Goal: Download file/media

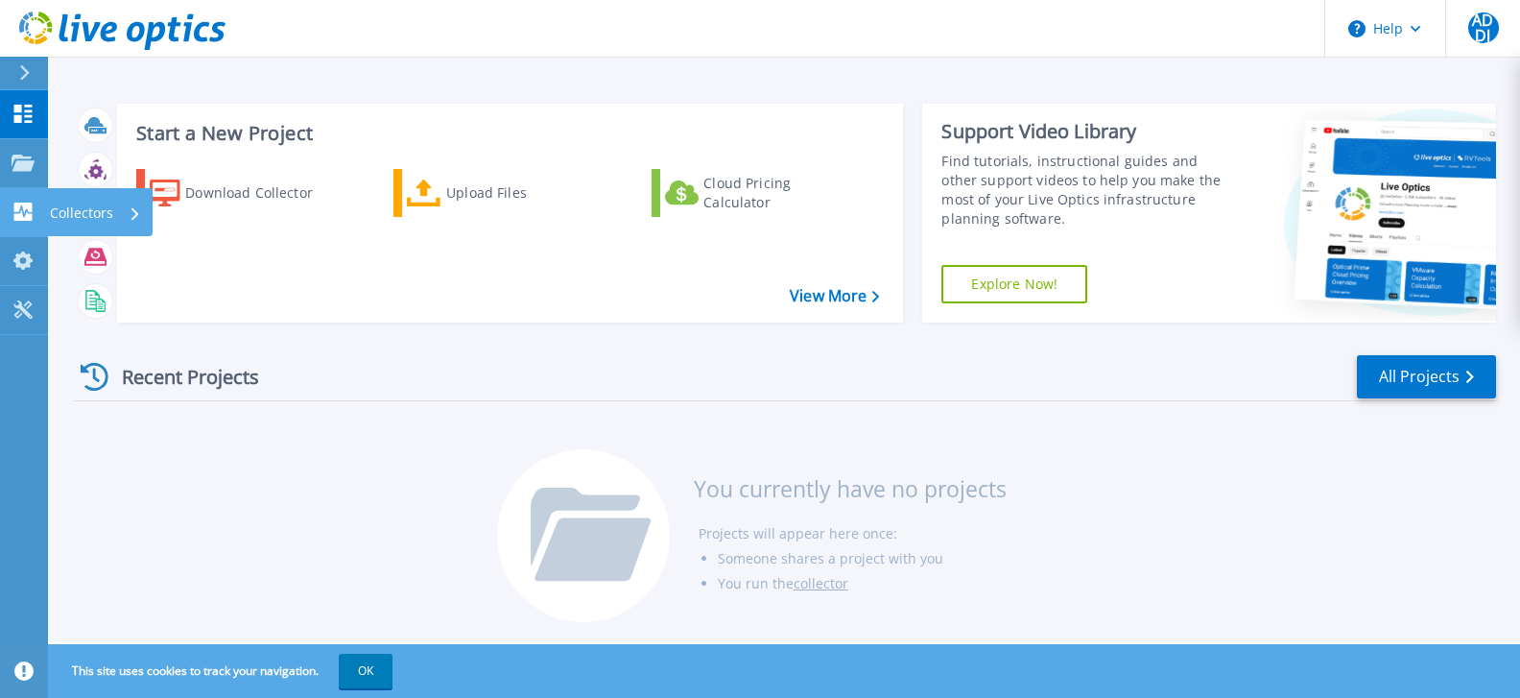
click at [100, 216] on p "Collectors" at bounding box center [81, 213] width 63 height 50
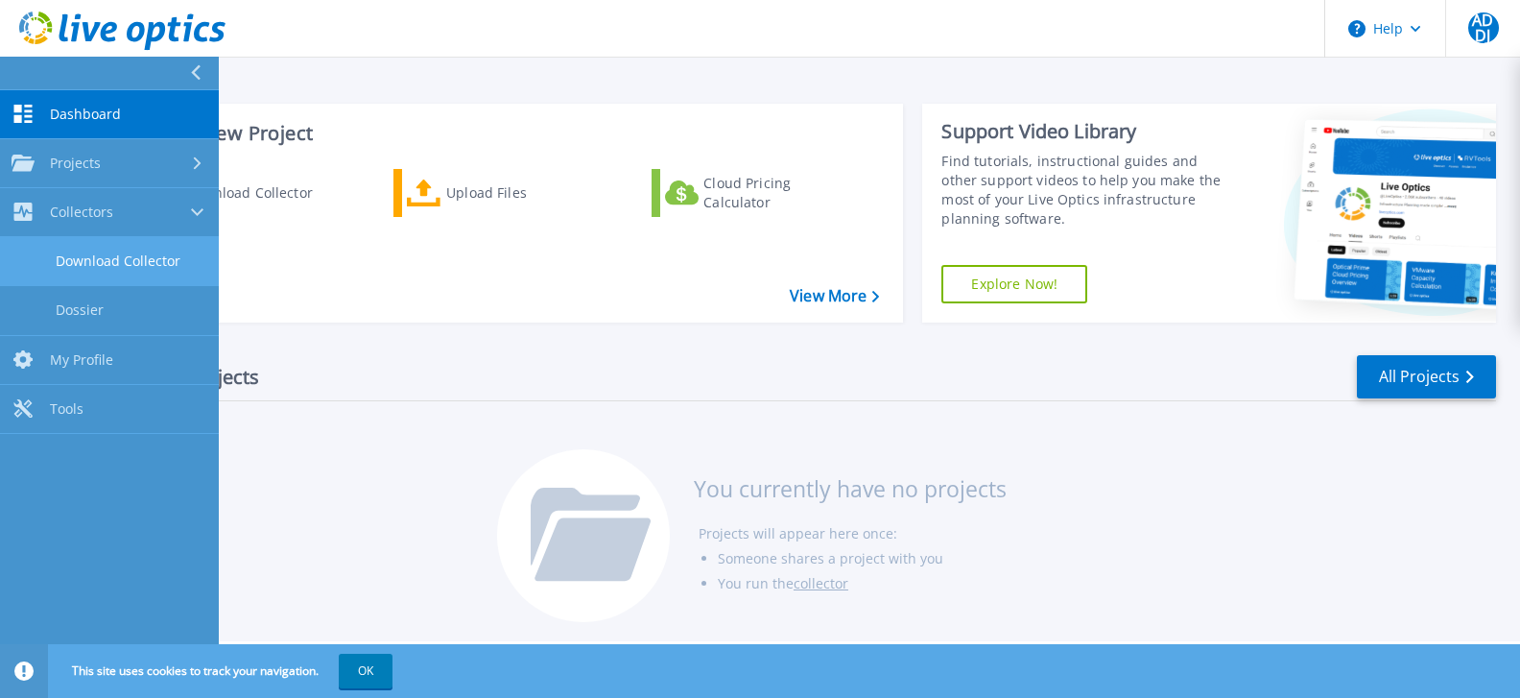
click at [126, 255] on link "Download Collector" at bounding box center [109, 261] width 219 height 49
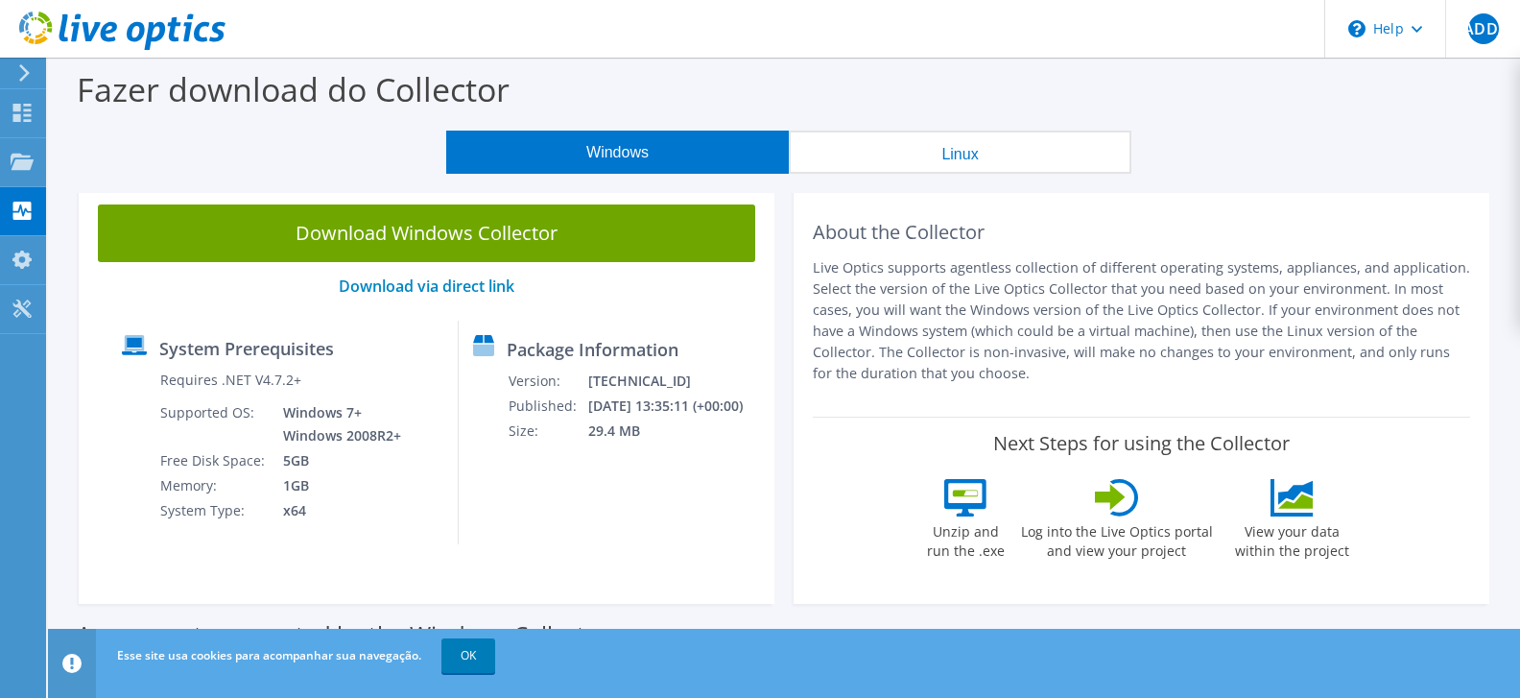
click at [672, 144] on button "Windows" at bounding box center [617, 151] width 343 height 43
click at [477, 282] on link "Download via direct link" at bounding box center [427, 285] width 176 height 21
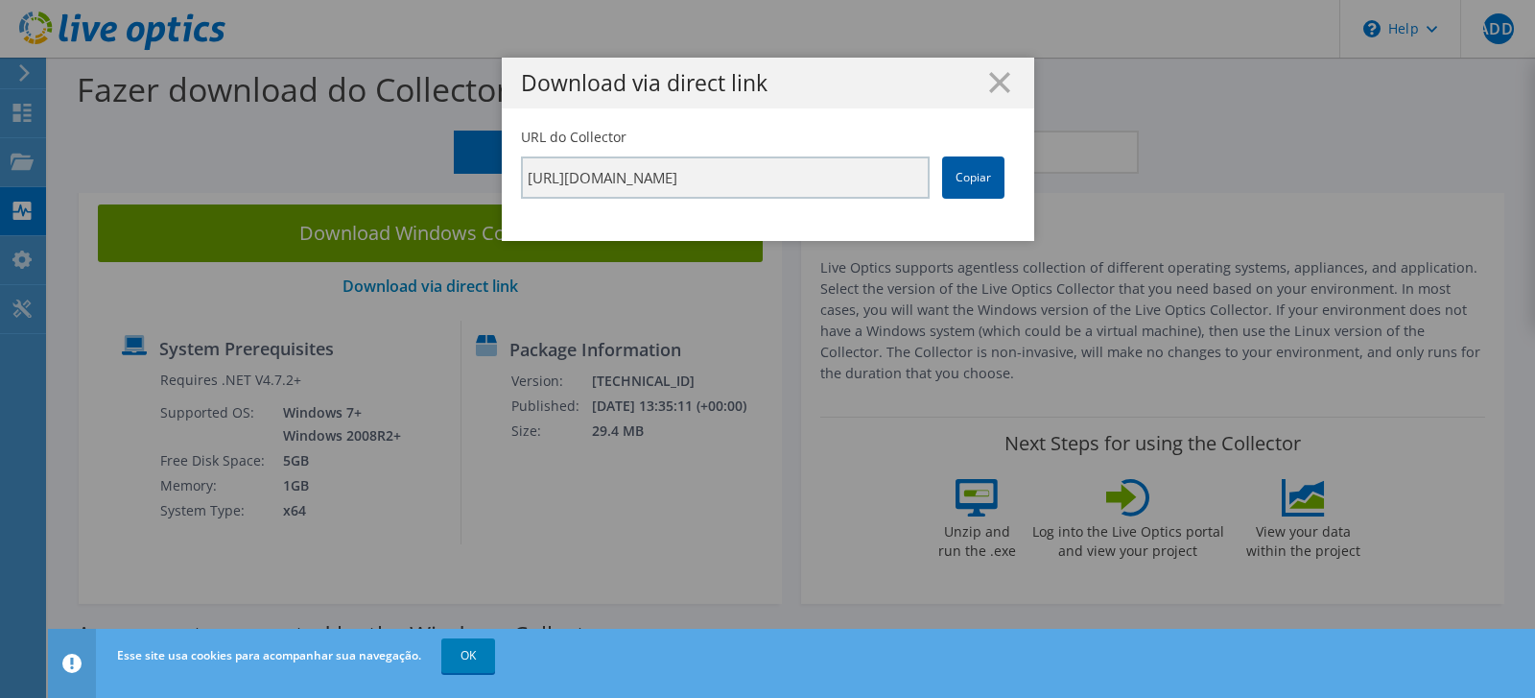
click at [946, 170] on link "Copiar" at bounding box center [973, 177] width 62 height 42
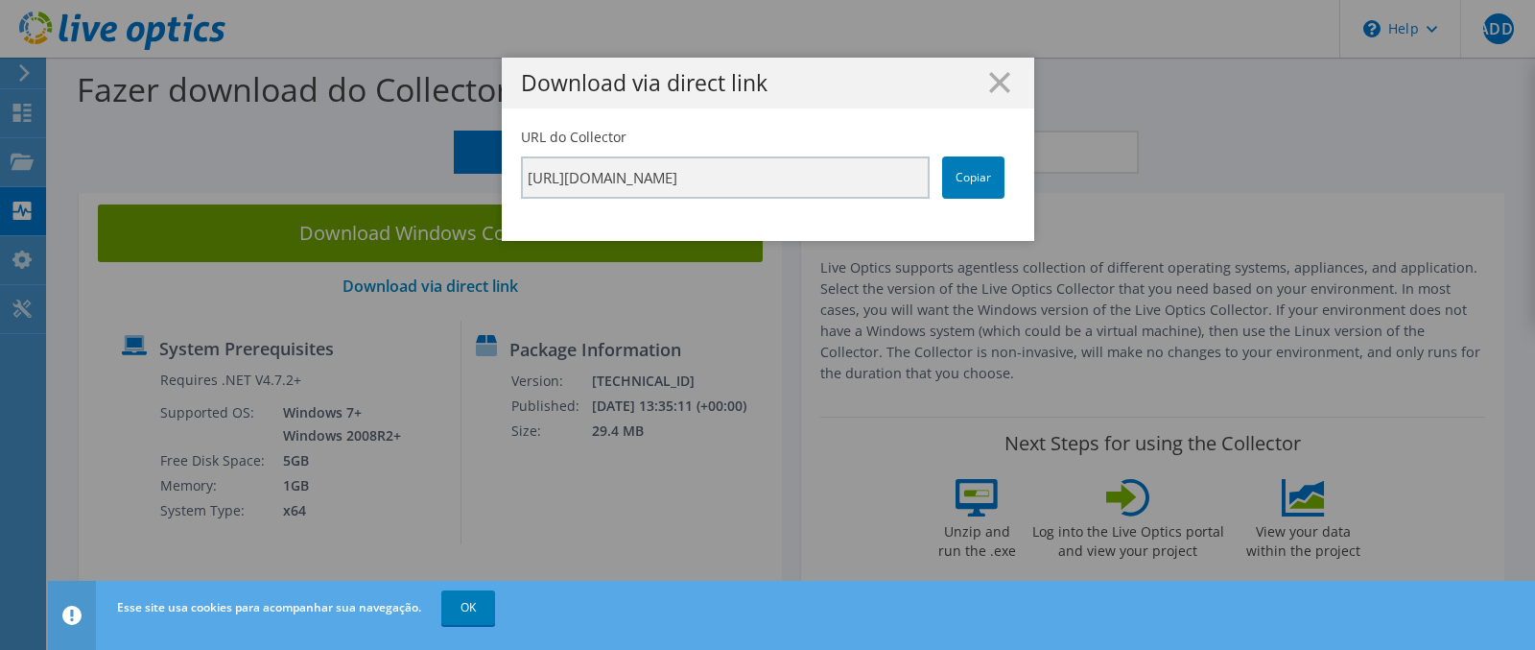
click at [992, 71] on div "Download via direct link" at bounding box center [768, 83] width 532 height 51
click at [990, 83] on line at bounding box center [999, 82] width 19 height 19
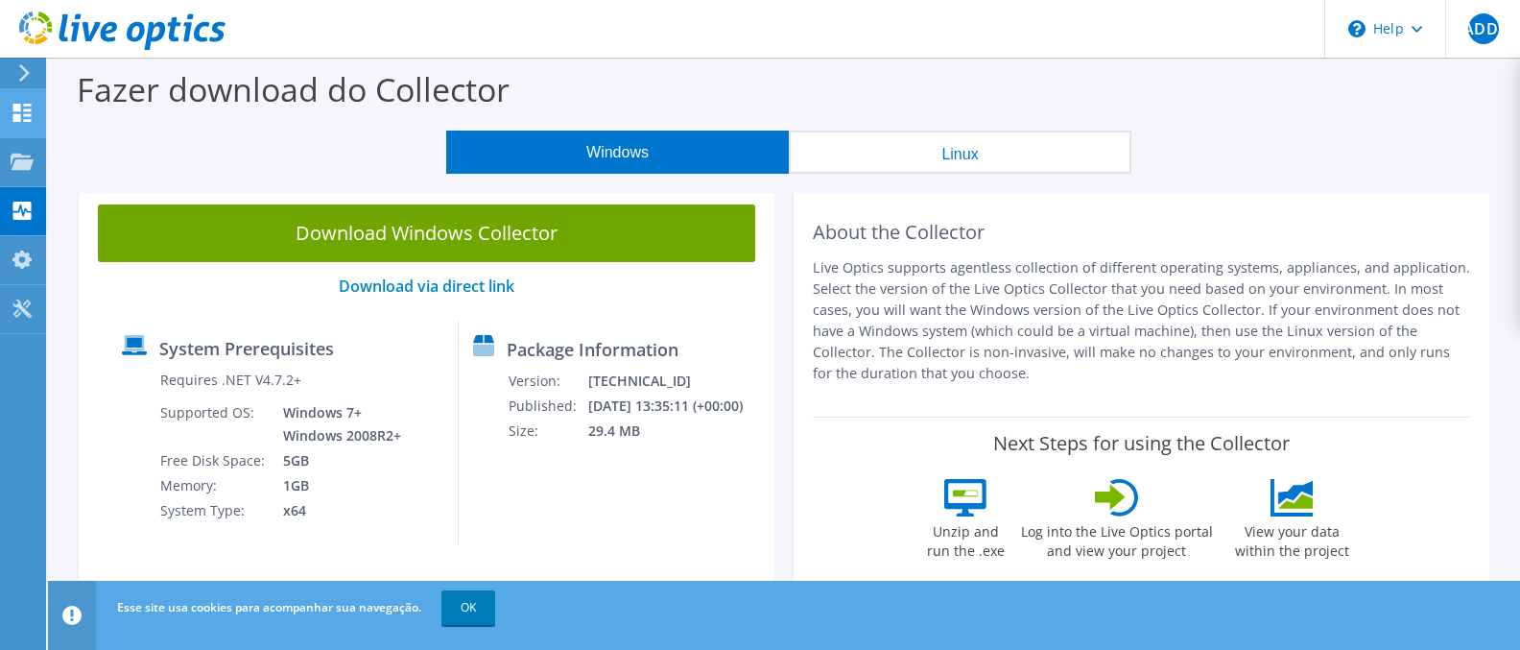
click at [21, 117] on icon at bounding box center [22, 113] width 23 height 18
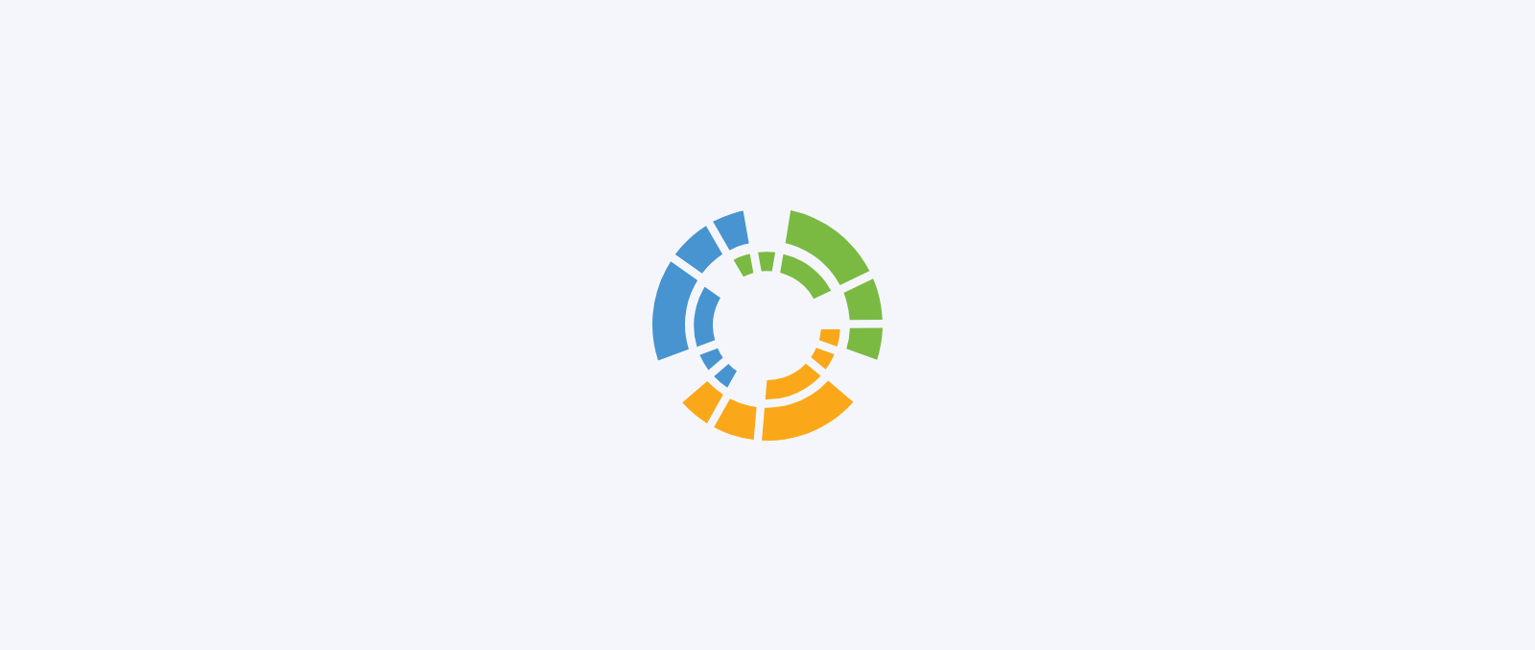
click at [65, 107] on div at bounding box center [767, 325] width 1535 height 650
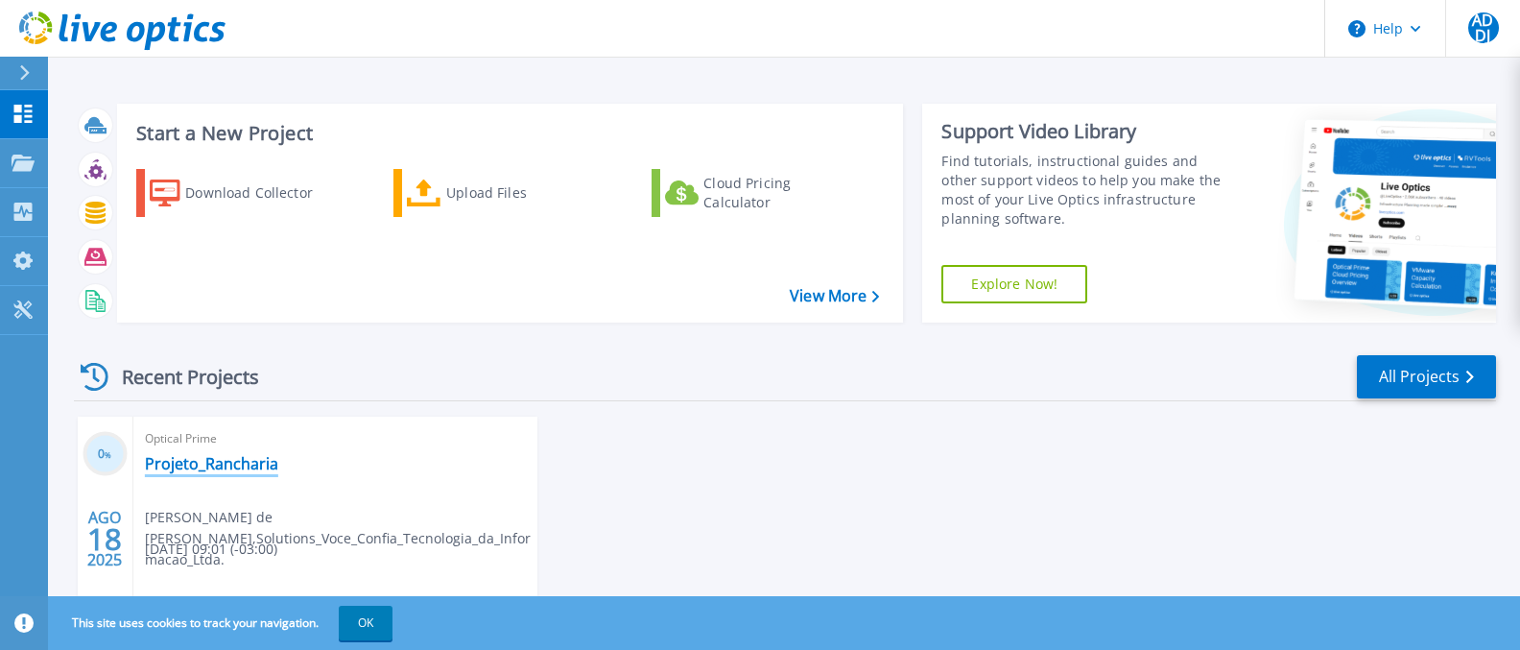
click at [214, 461] on link "Projeto_Rancharia" at bounding box center [211, 463] width 133 height 19
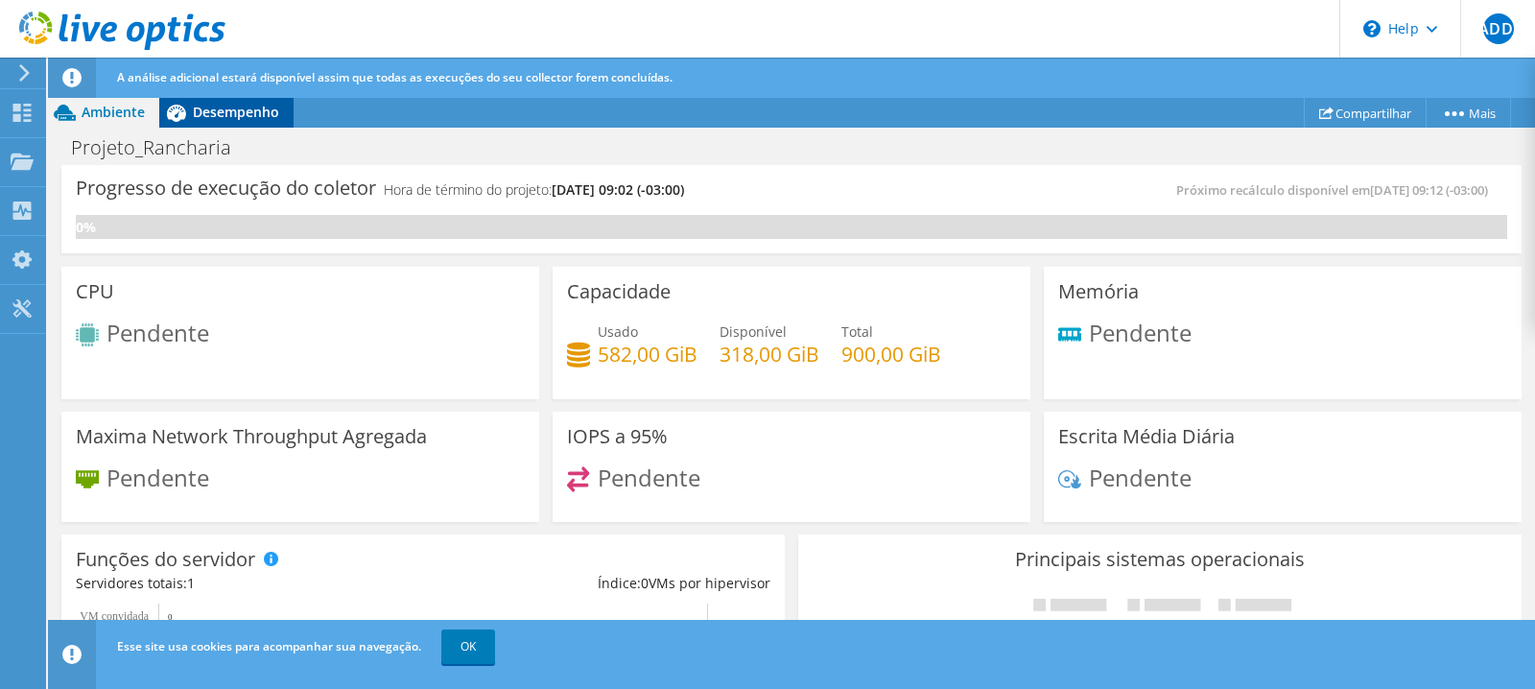
click at [214, 111] on span "Desempenho" at bounding box center [236, 112] width 86 height 18
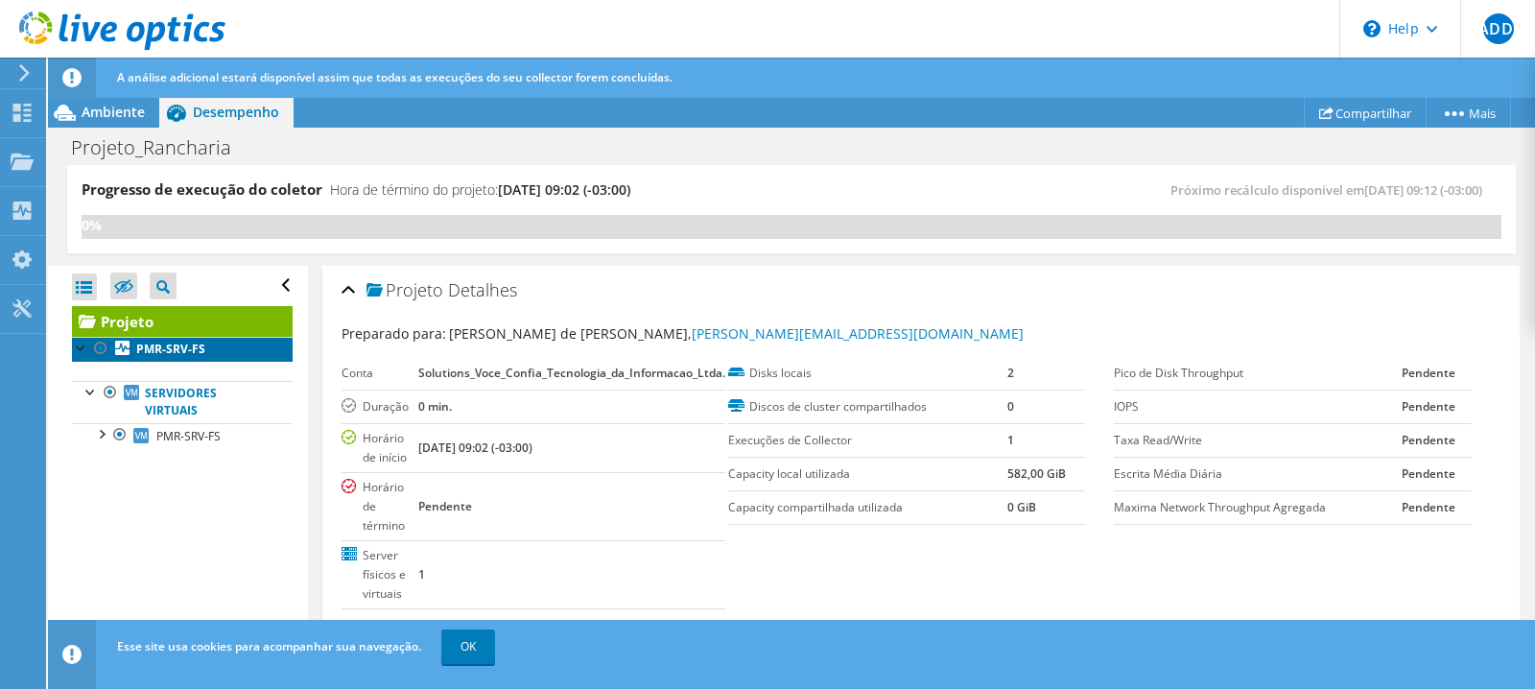
click at [183, 342] on b "PMR-SRV-FS" at bounding box center [170, 349] width 69 height 16
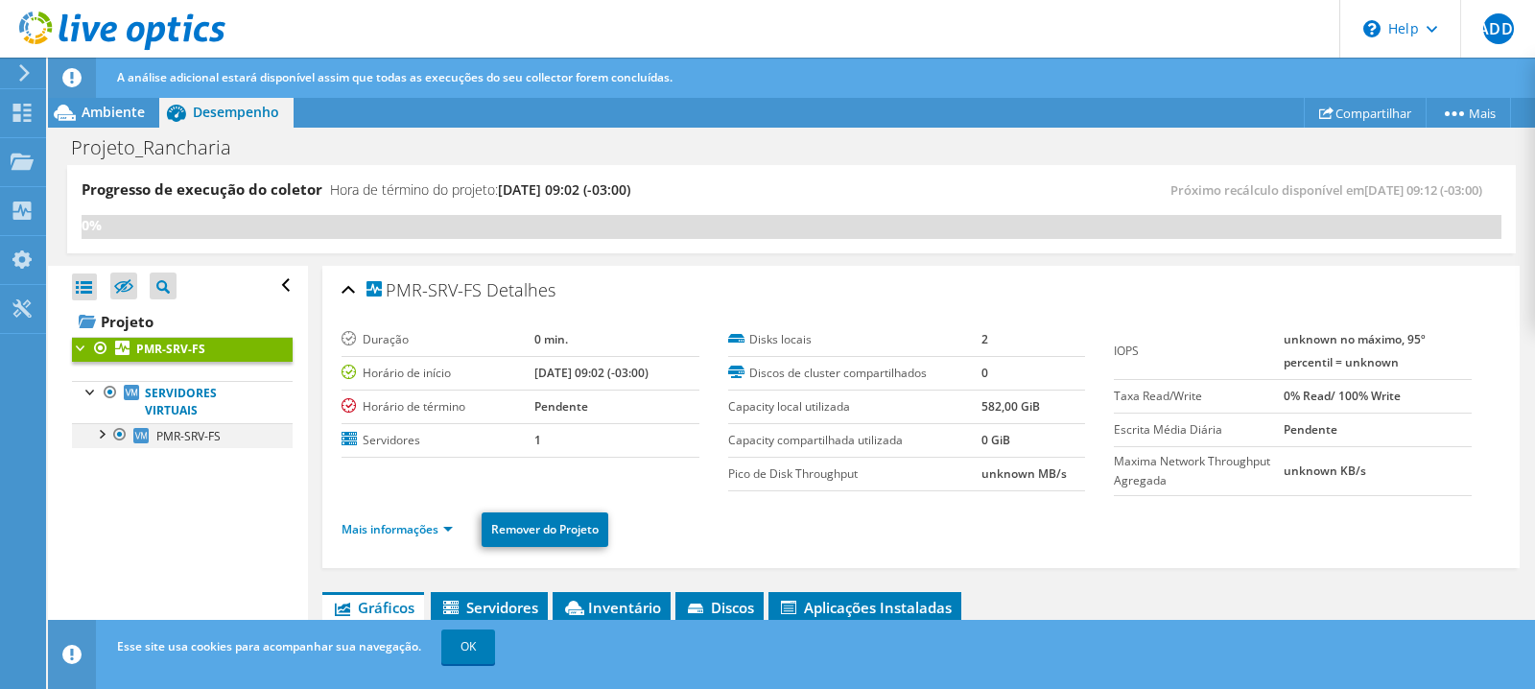
click at [95, 436] on div at bounding box center [100, 432] width 19 height 19
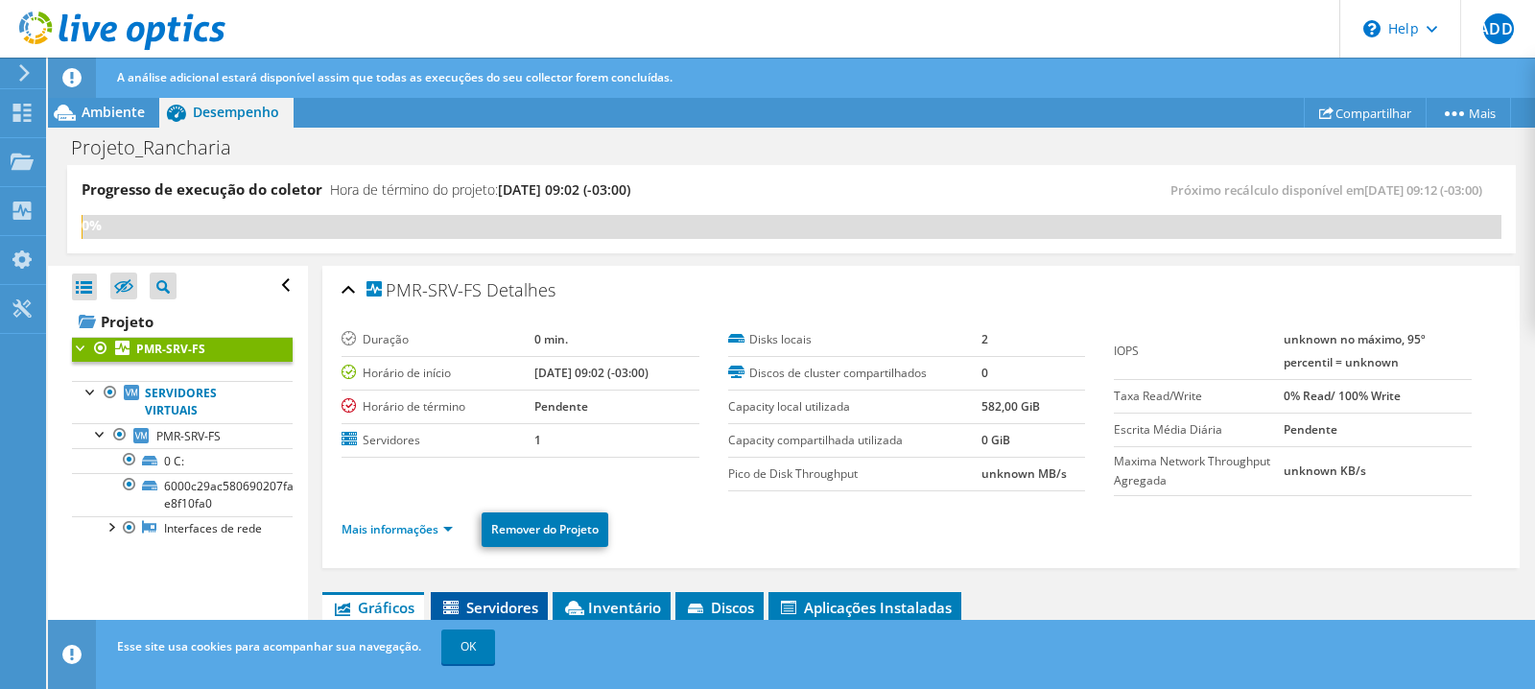
click at [487, 613] on span "Servidores" at bounding box center [489, 607] width 98 height 19
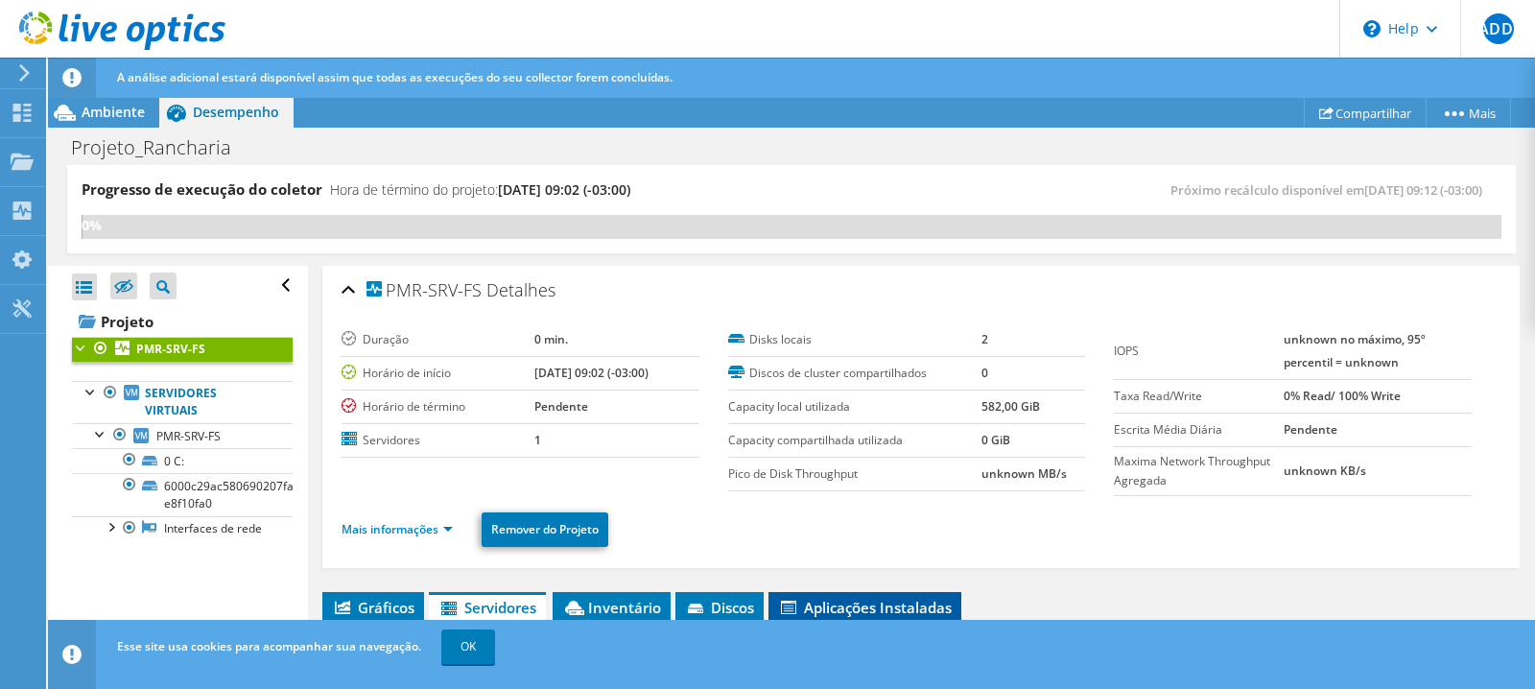
click at [885, 603] on span "Aplicações Instaladas" at bounding box center [865, 607] width 174 height 19
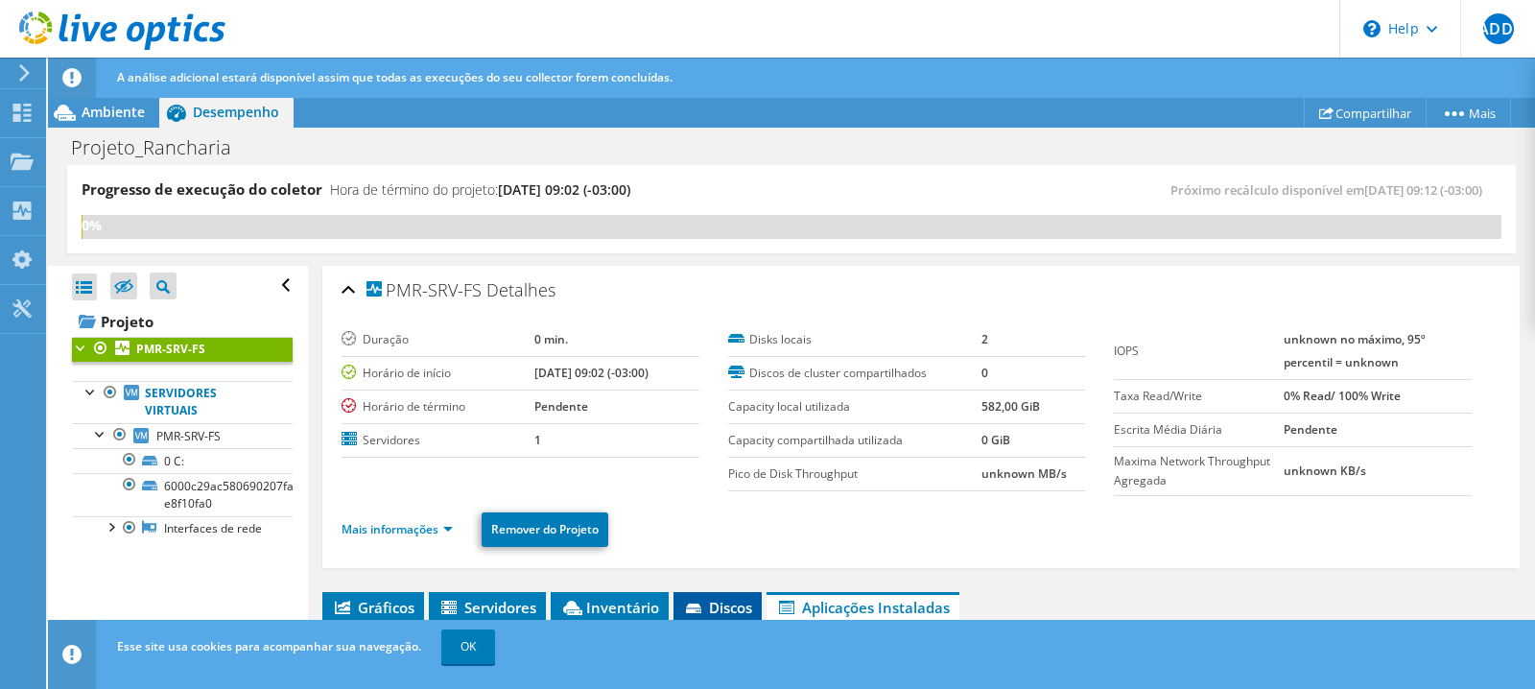
click at [723, 600] on span "Discos" at bounding box center [717, 607] width 69 height 19
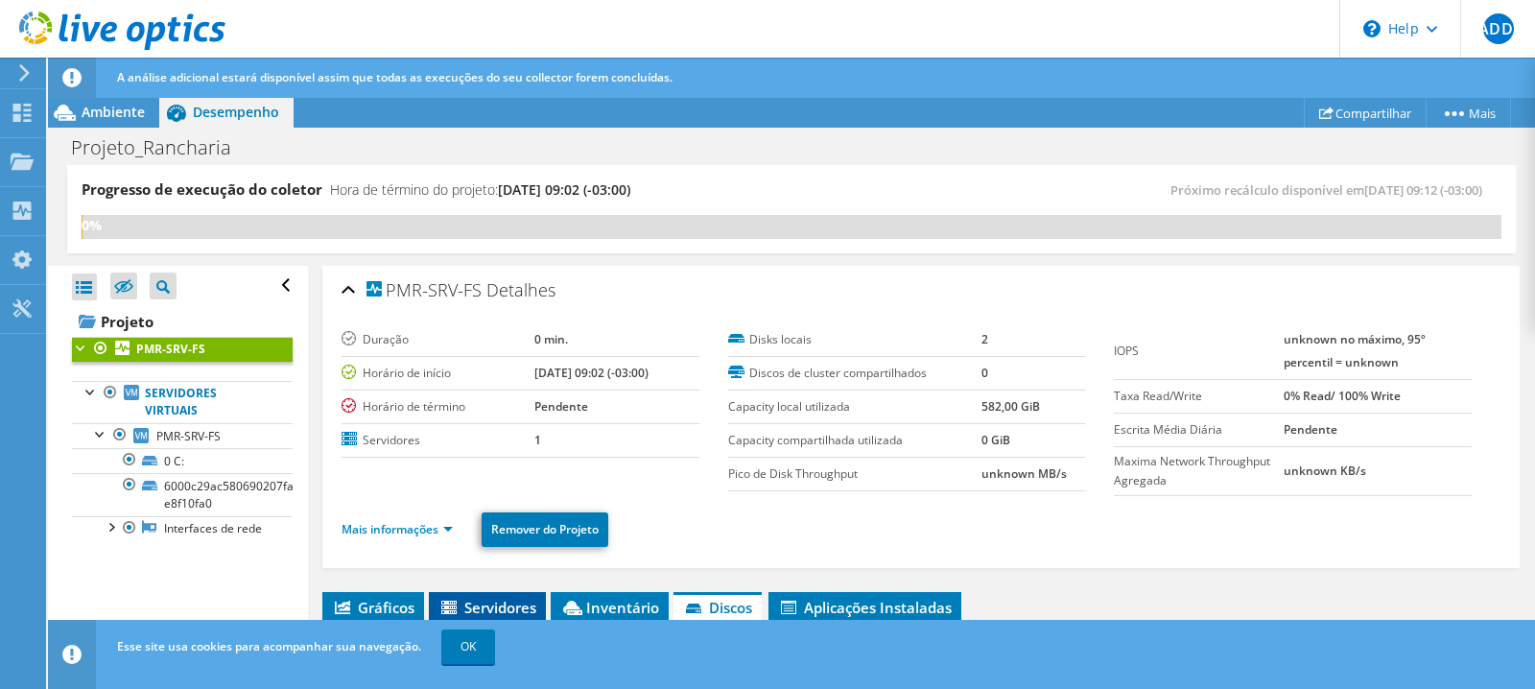
click at [609, 610] on span "Inventário" at bounding box center [609, 607] width 99 height 19
click at [512, 608] on span "Servidores" at bounding box center [487, 607] width 98 height 19
click at [335, 603] on icon at bounding box center [342, 607] width 15 height 13
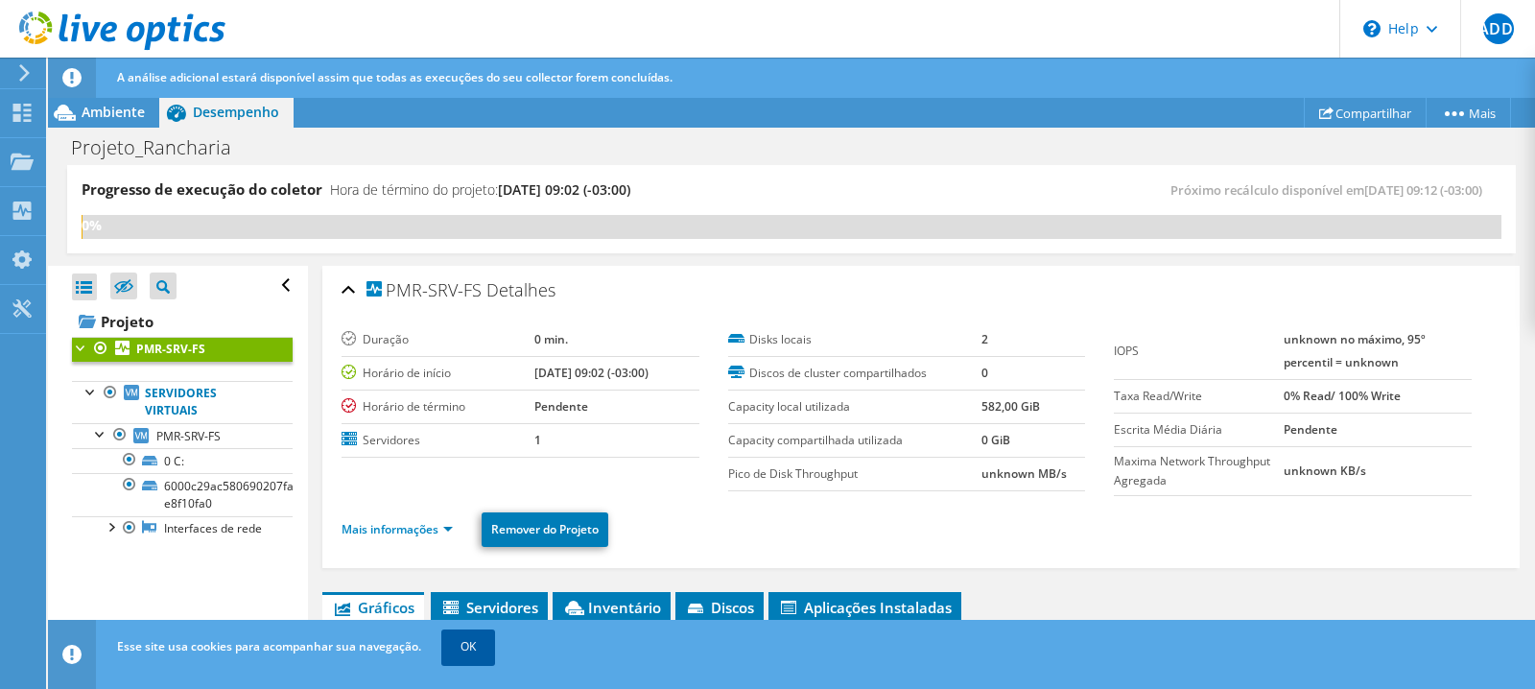
click at [461, 649] on link "OK" at bounding box center [468, 646] width 54 height 35
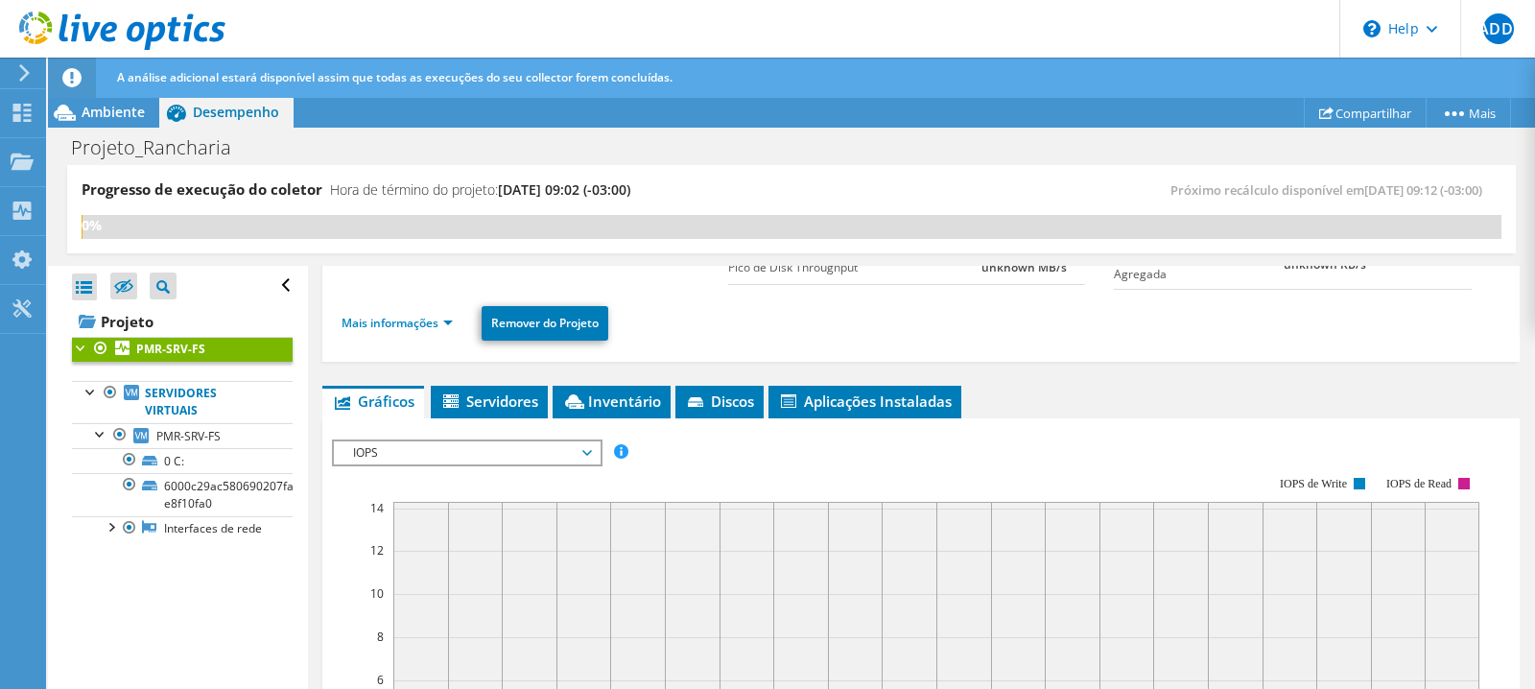
scroll to position [3, 0]
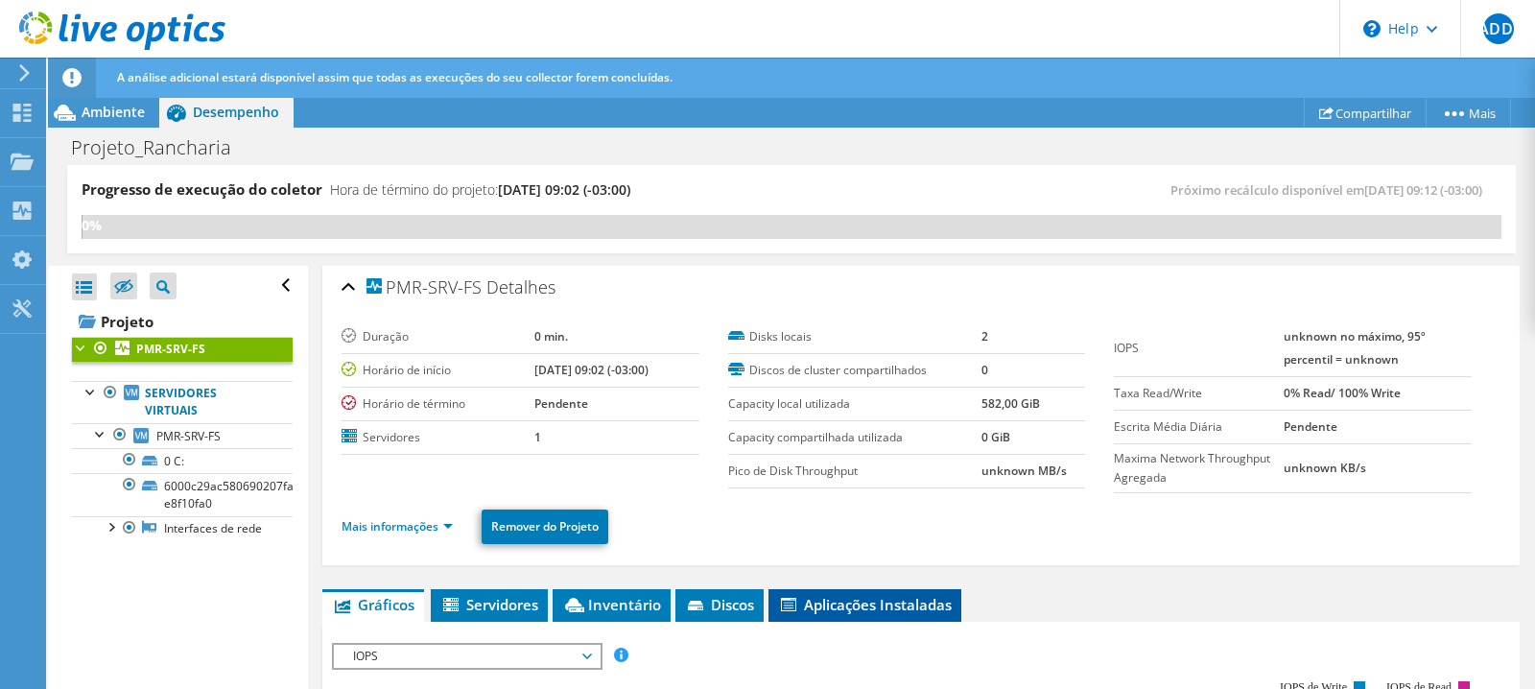
click at [879, 603] on span "Aplicações Instaladas" at bounding box center [865, 604] width 174 height 19
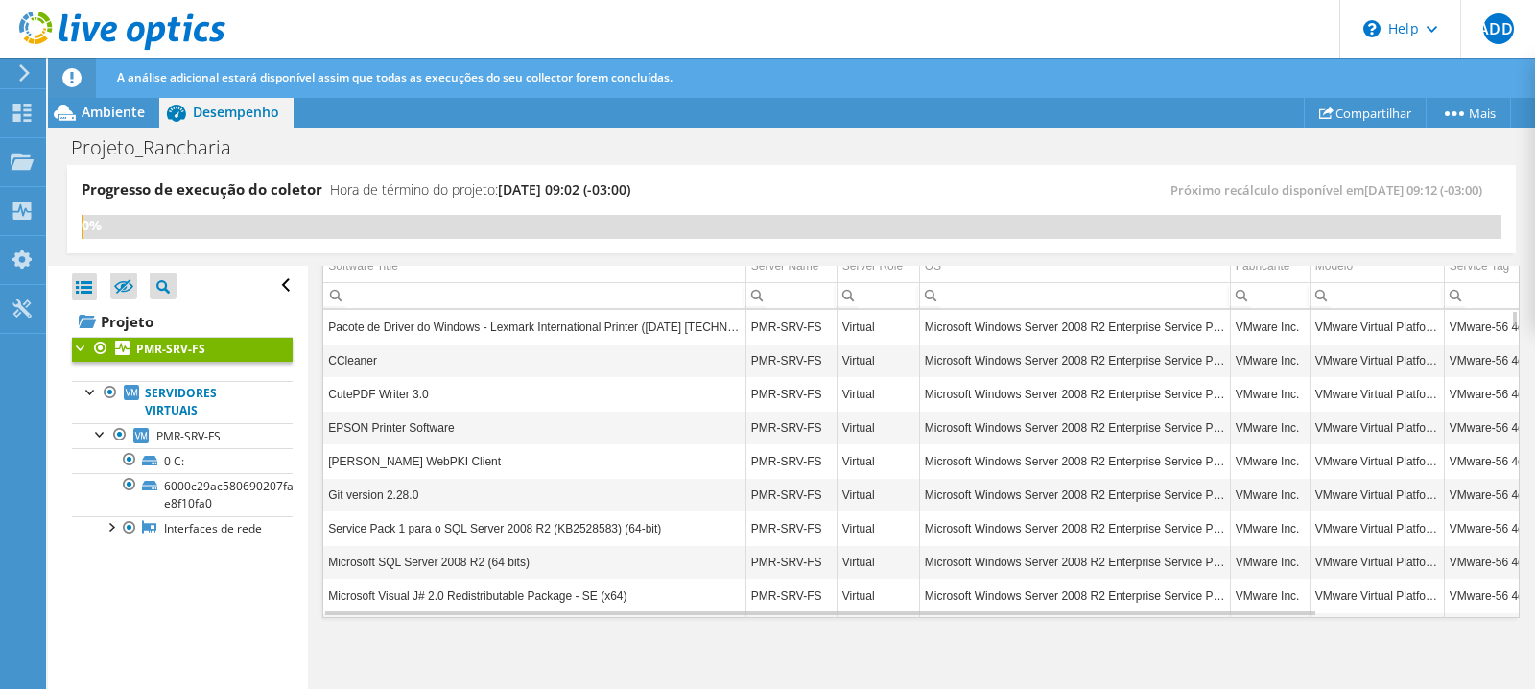
scroll to position [0, 0]
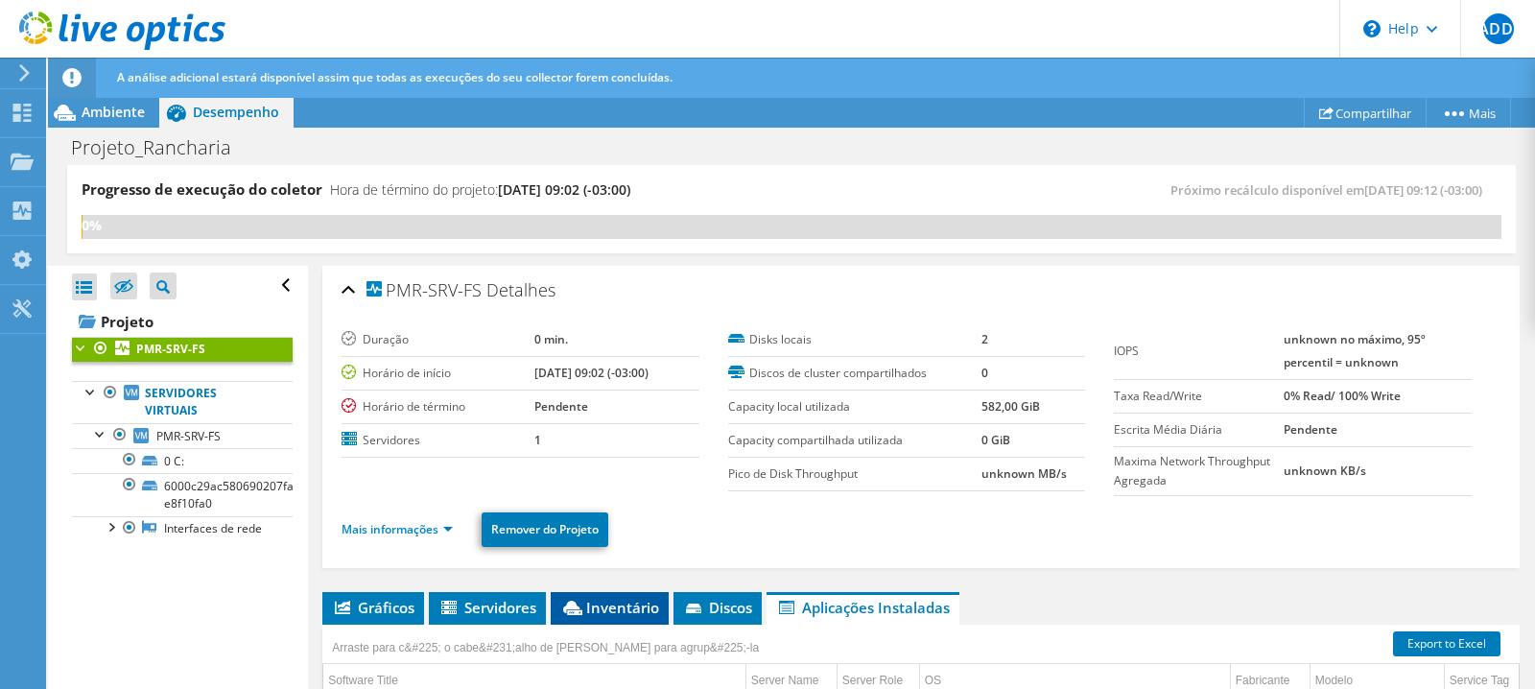
click at [619, 607] on span "Inventário" at bounding box center [609, 607] width 99 height 19
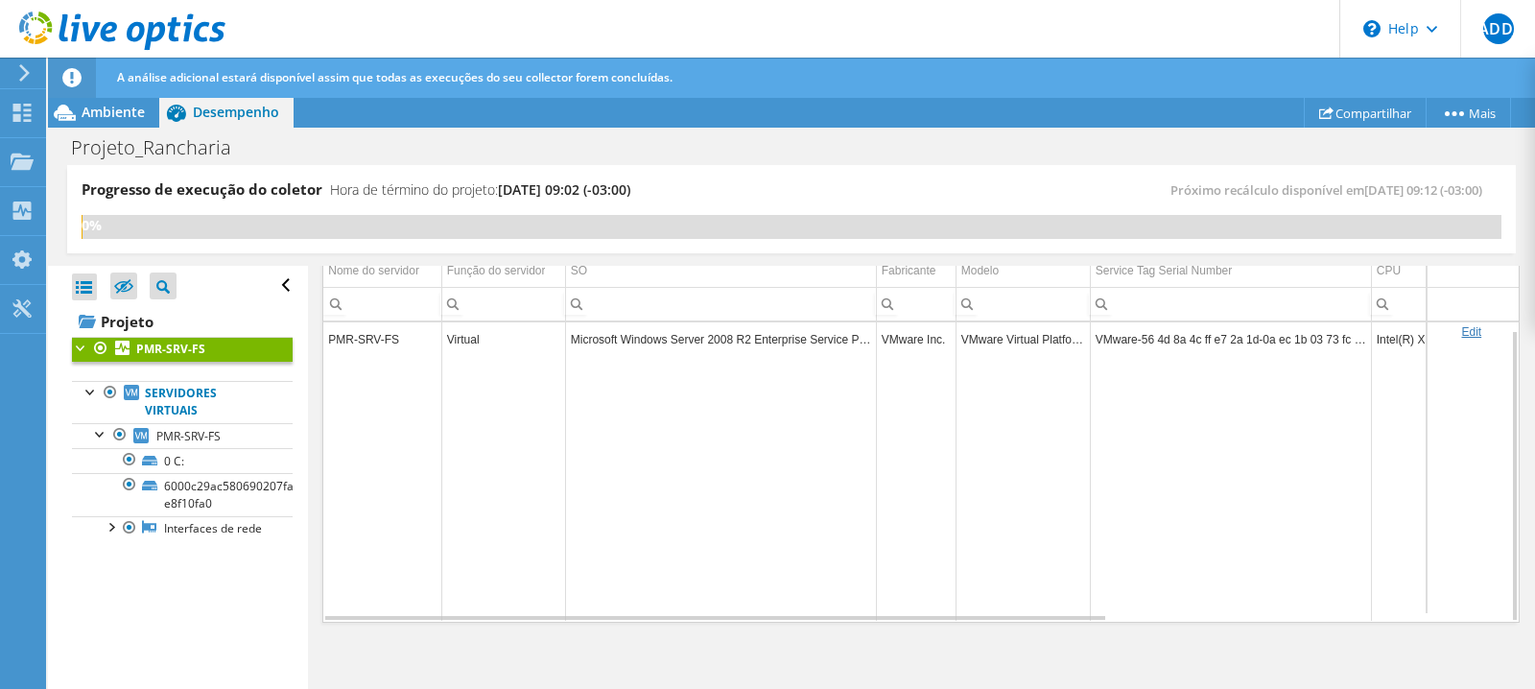
scroll to position [414, 0]
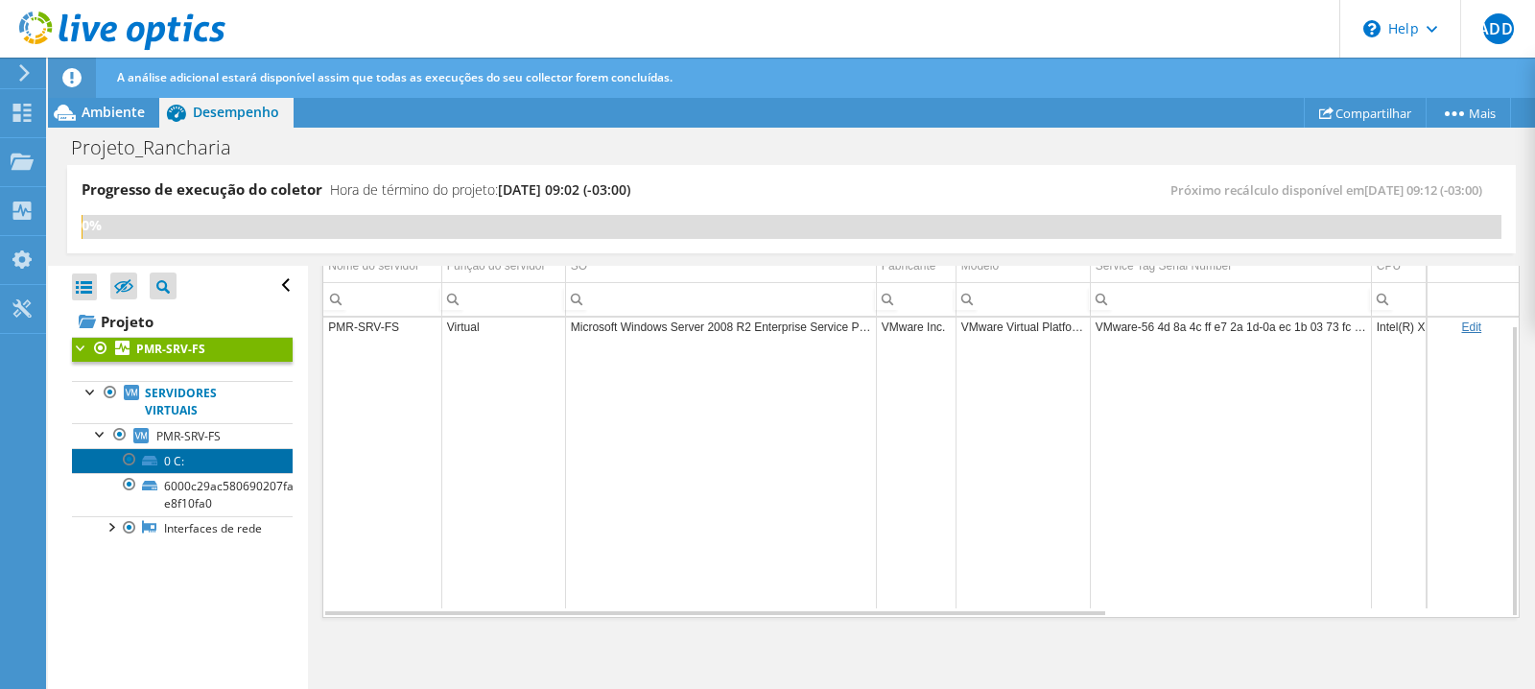
click at [170, 458] on link "0 C:" at bounding box center [182, 460] width 221 height 25
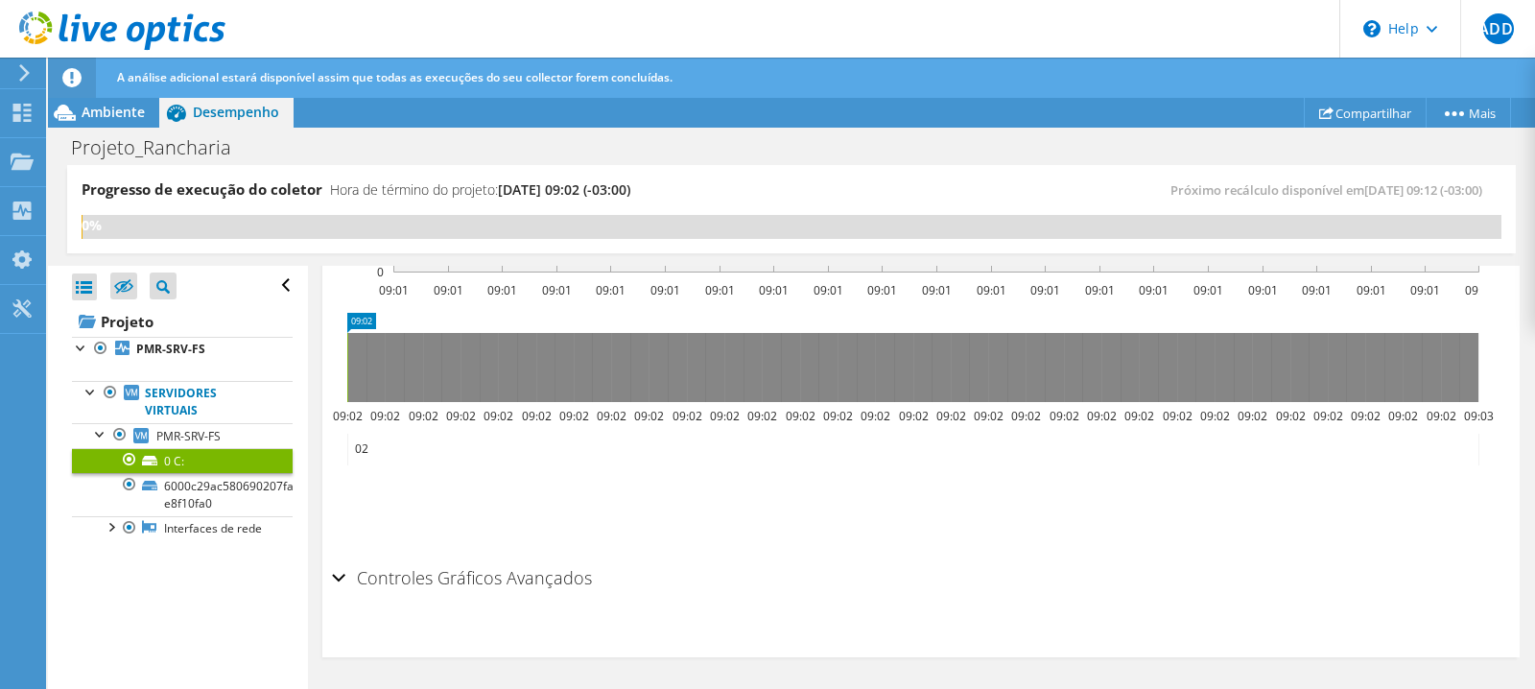
scroll to position [0, 0]
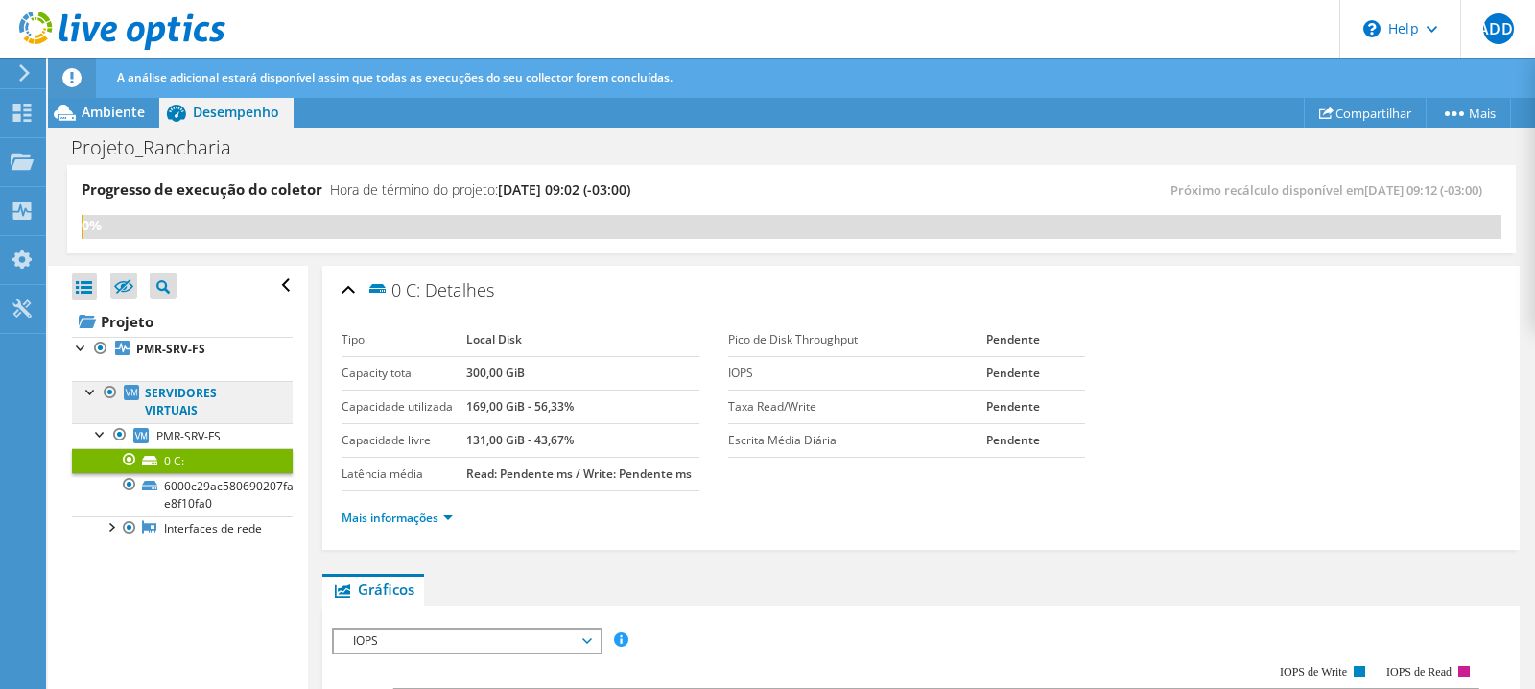
click at [182, 412] on link "Servidores virtuais" at bounding box center [182, 402] width 221 height 42
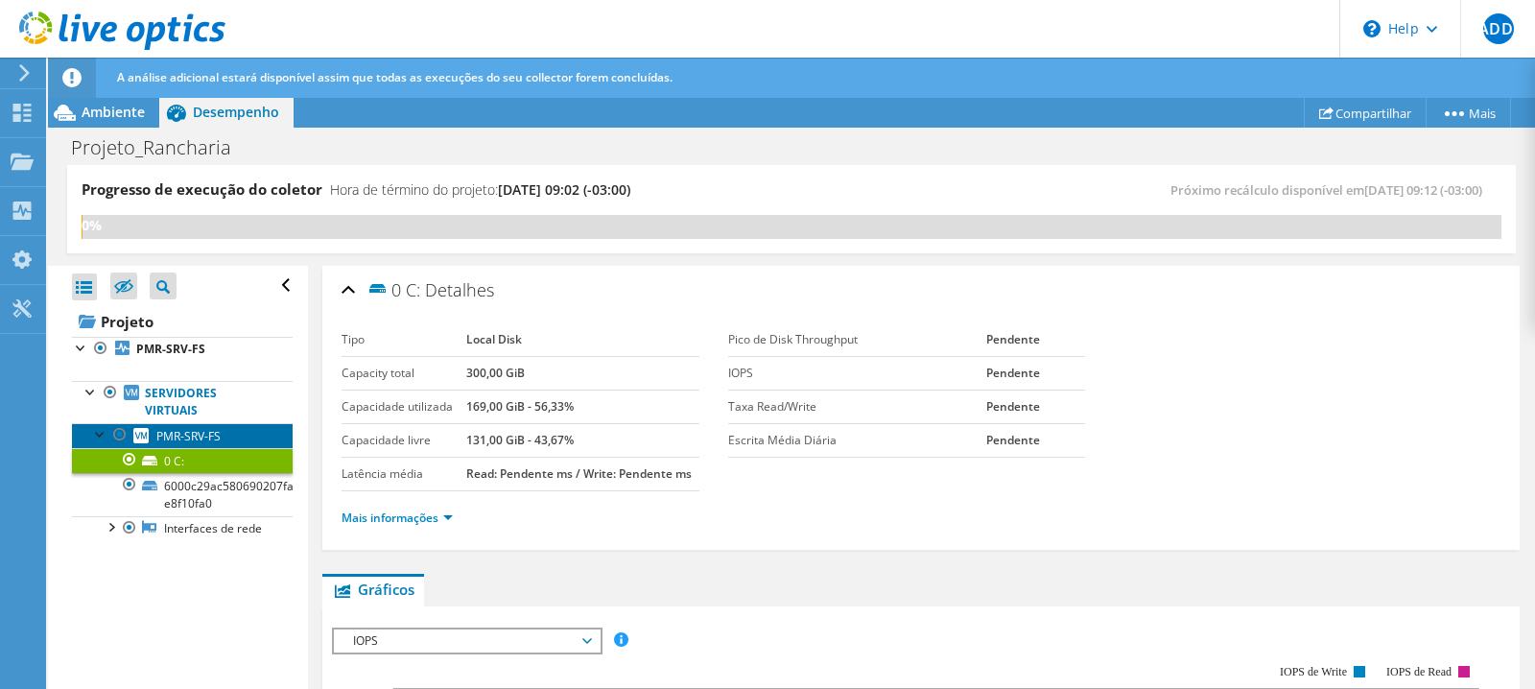
click at [186, 434] on span "PMR-SRV-FS" at bounding box center [188, 436] width 64 height 16
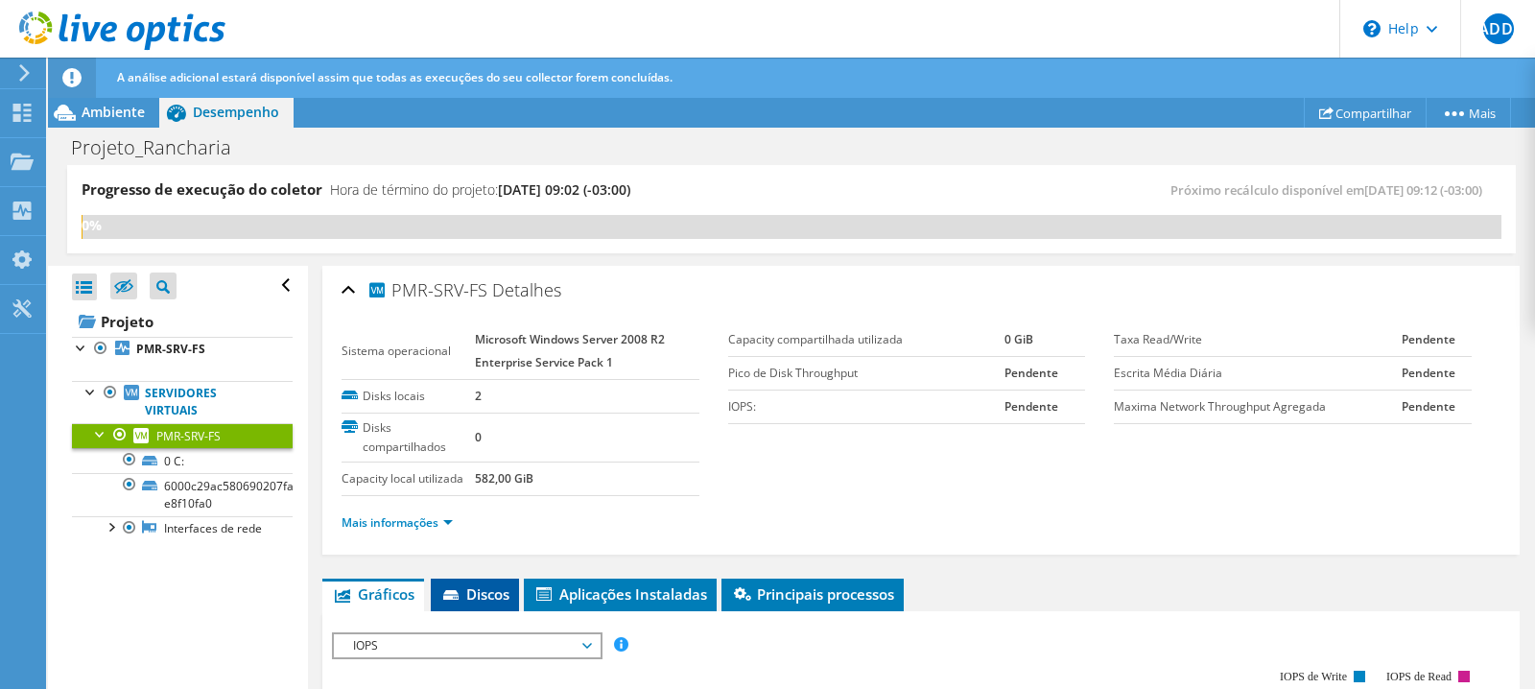
click at [493, 602] on span "Discos" at bounding box center [474, 593] width 69 height 19
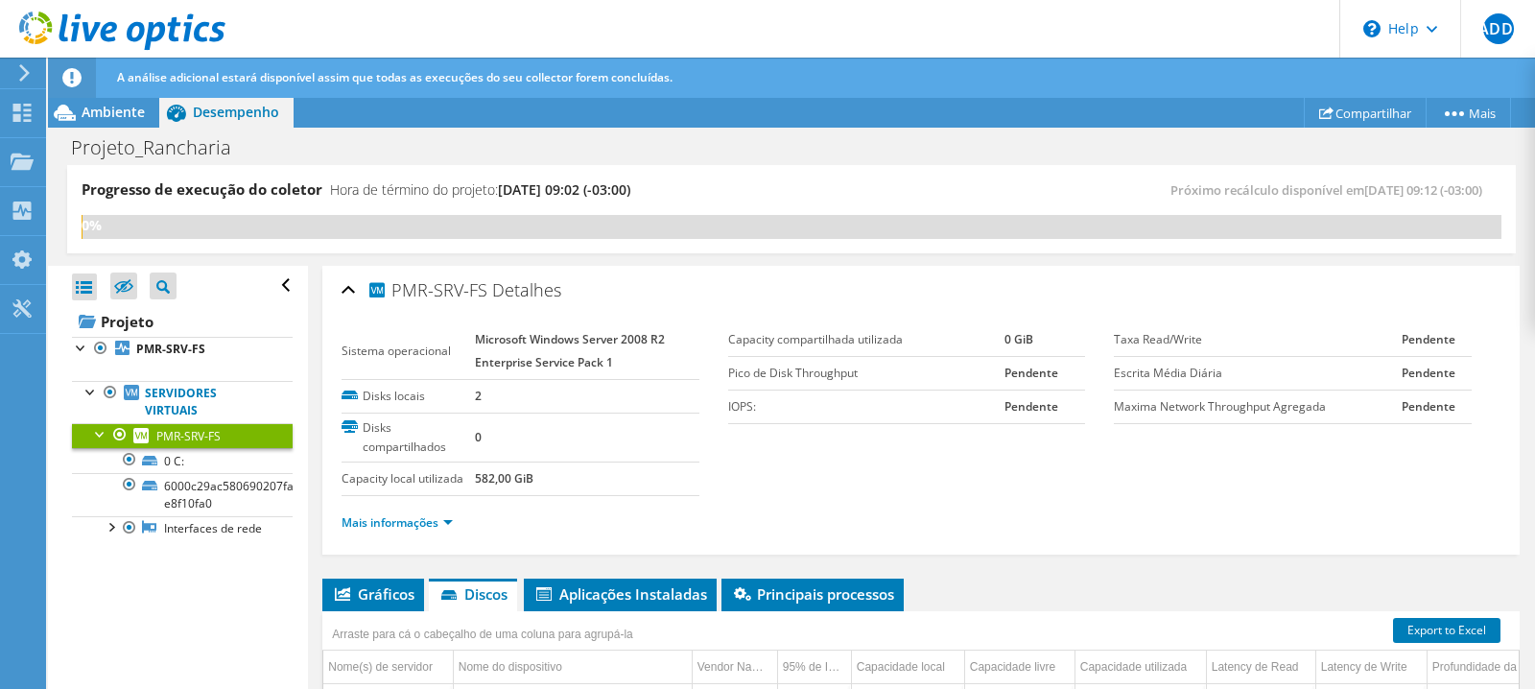
scroll to position [204, 0]
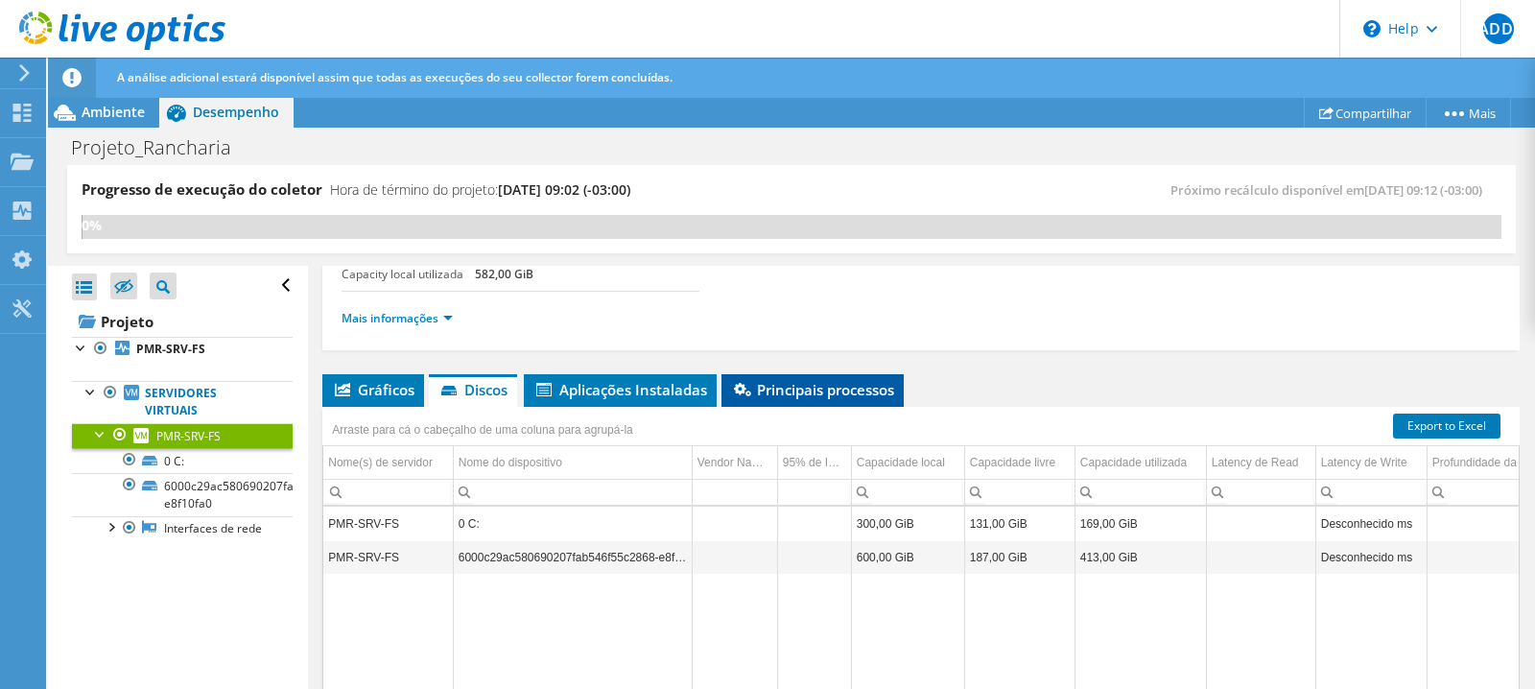
click at [879, 391] on span "Principais processos" at bounding box center [812, 389] width 163 height 19
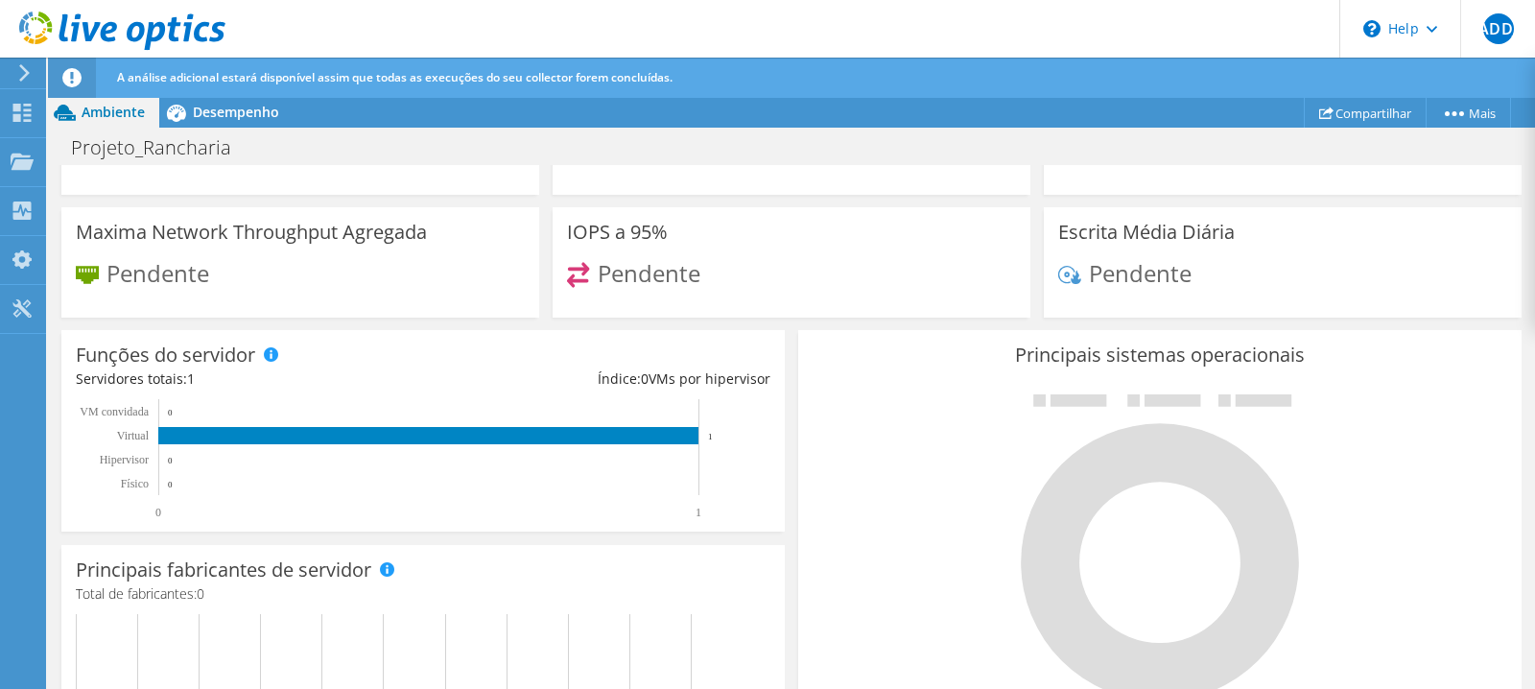
scroll to position [380, 0]
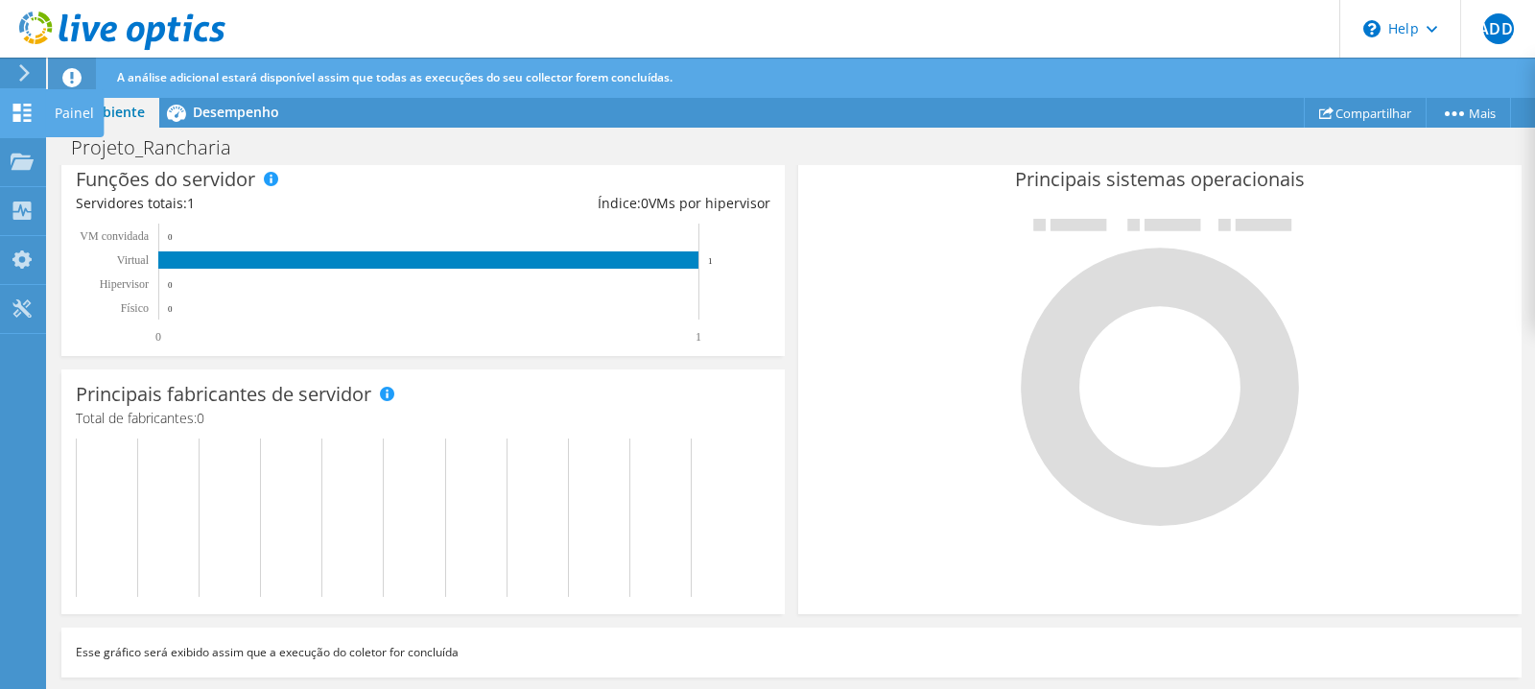
click at [27, 110] on icon at bounding box center [22, 113] width 23 height 18
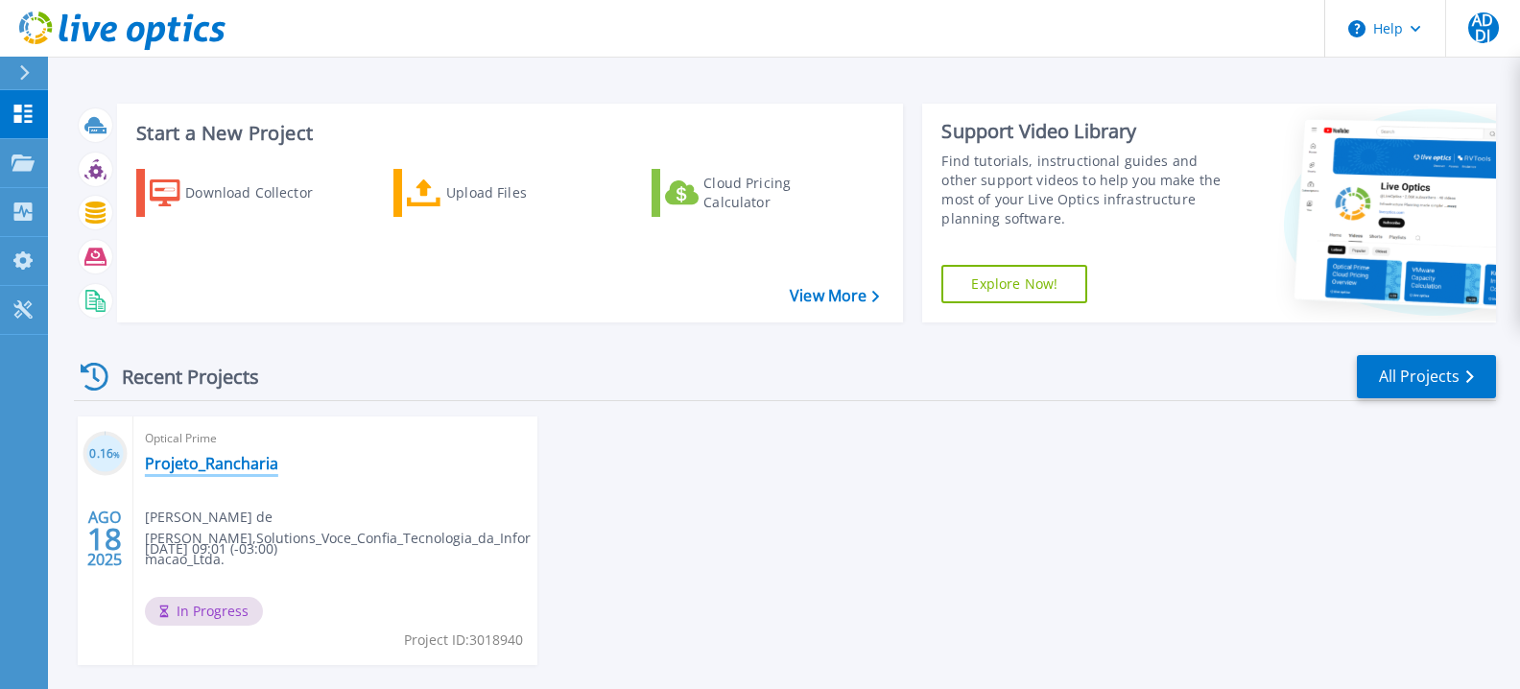
click at [207, 463] on link "Projeto_Rancharia" at bounding box center [211, 463] width 133 height 19
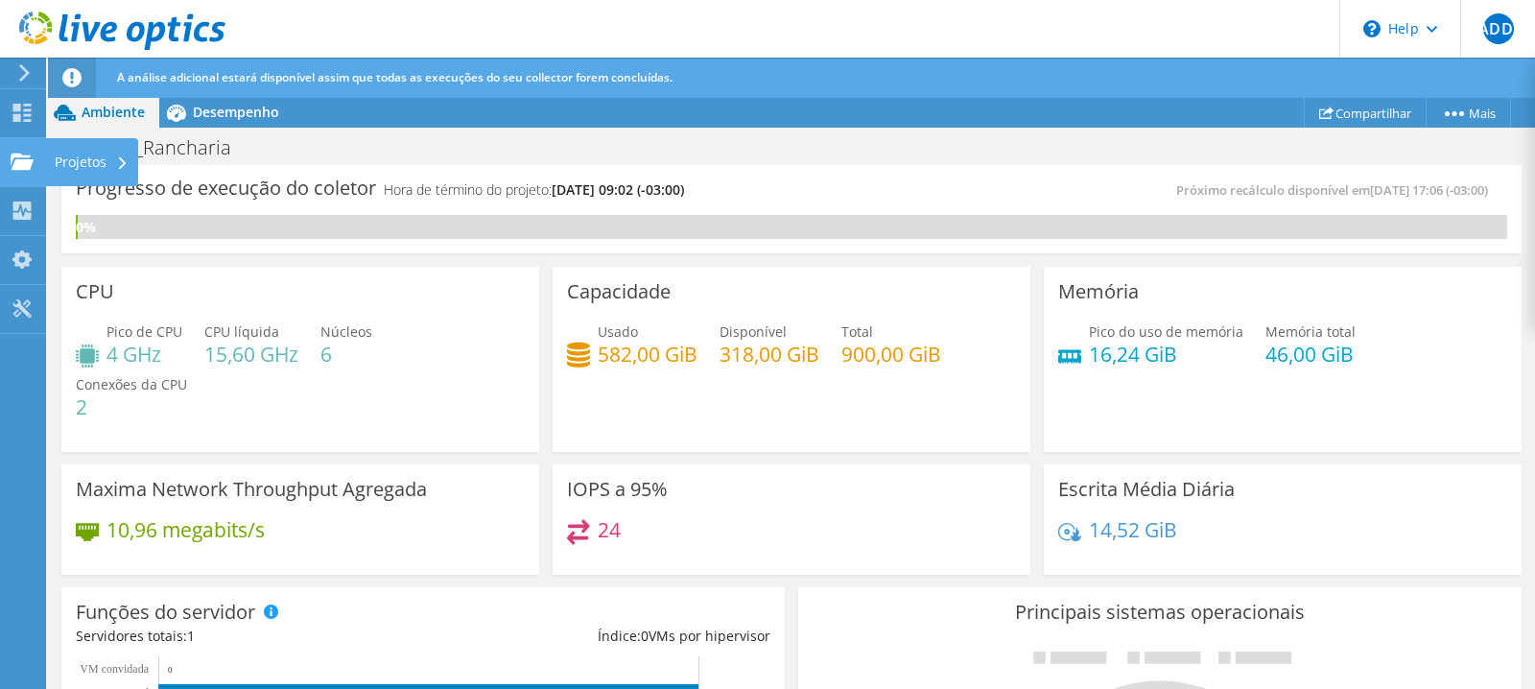
click at [24, 163] on use at bounding box center [22, 161] width 23 height 16
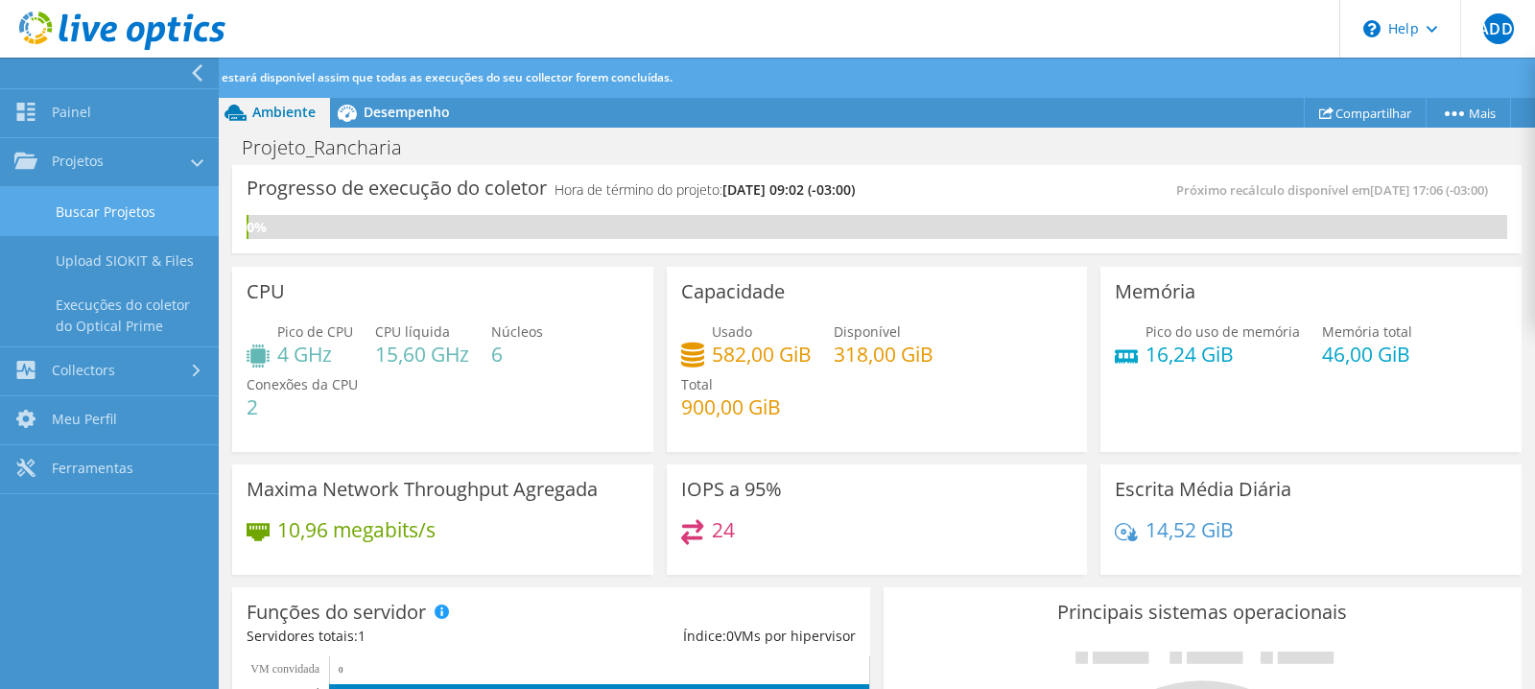
click at [107, 213] on link "Buscar Projetos" at bounding box center [109, 211] width 219 height 49
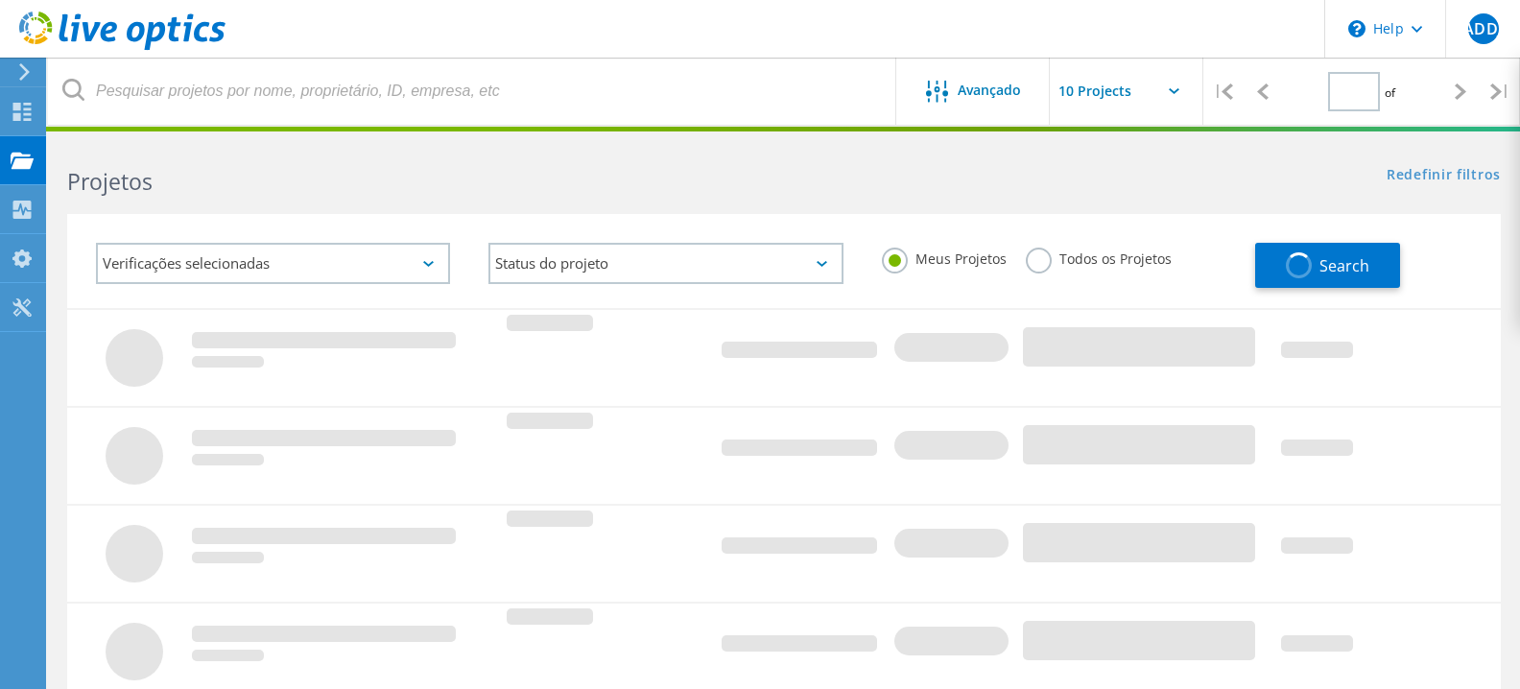
type input "1"
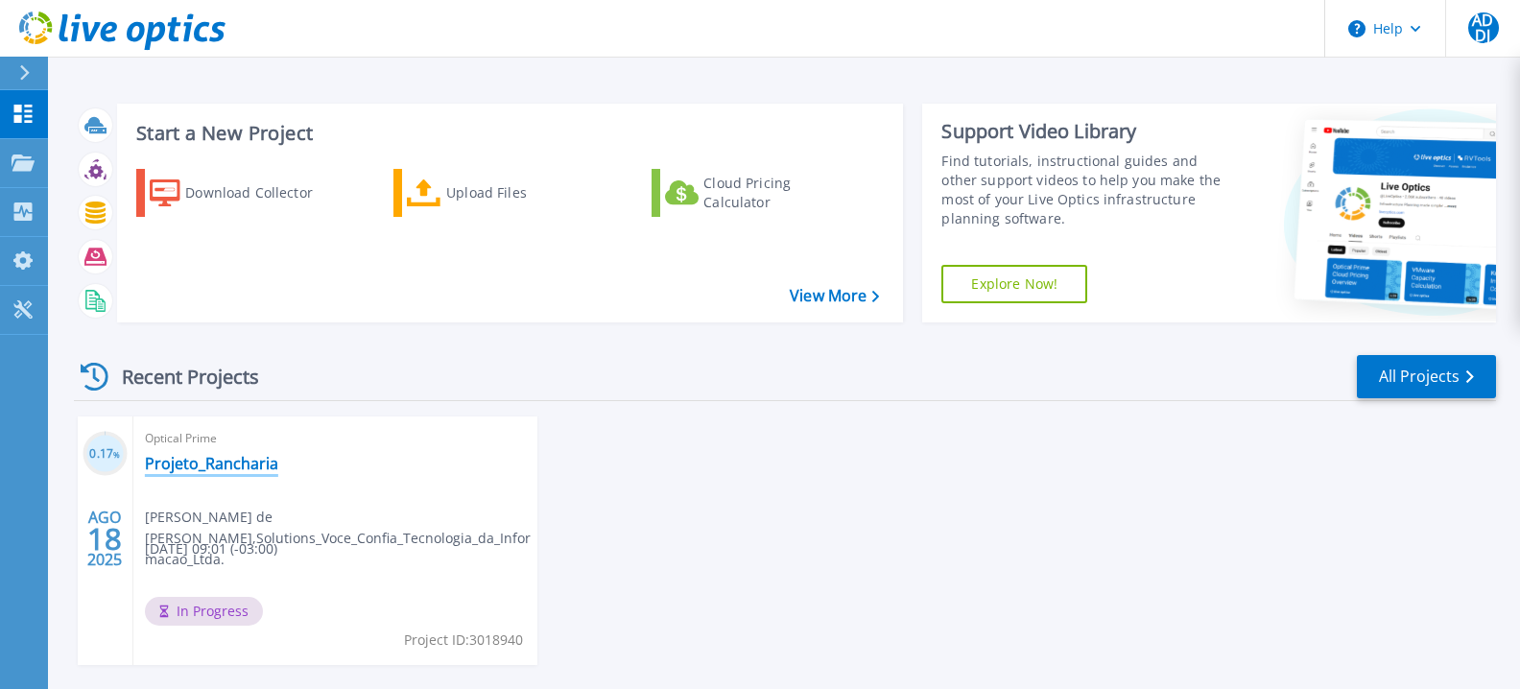
click at [199, 456] on link "Projeto_Rancharia" at bounding box center [211, 463] width 133 height 19
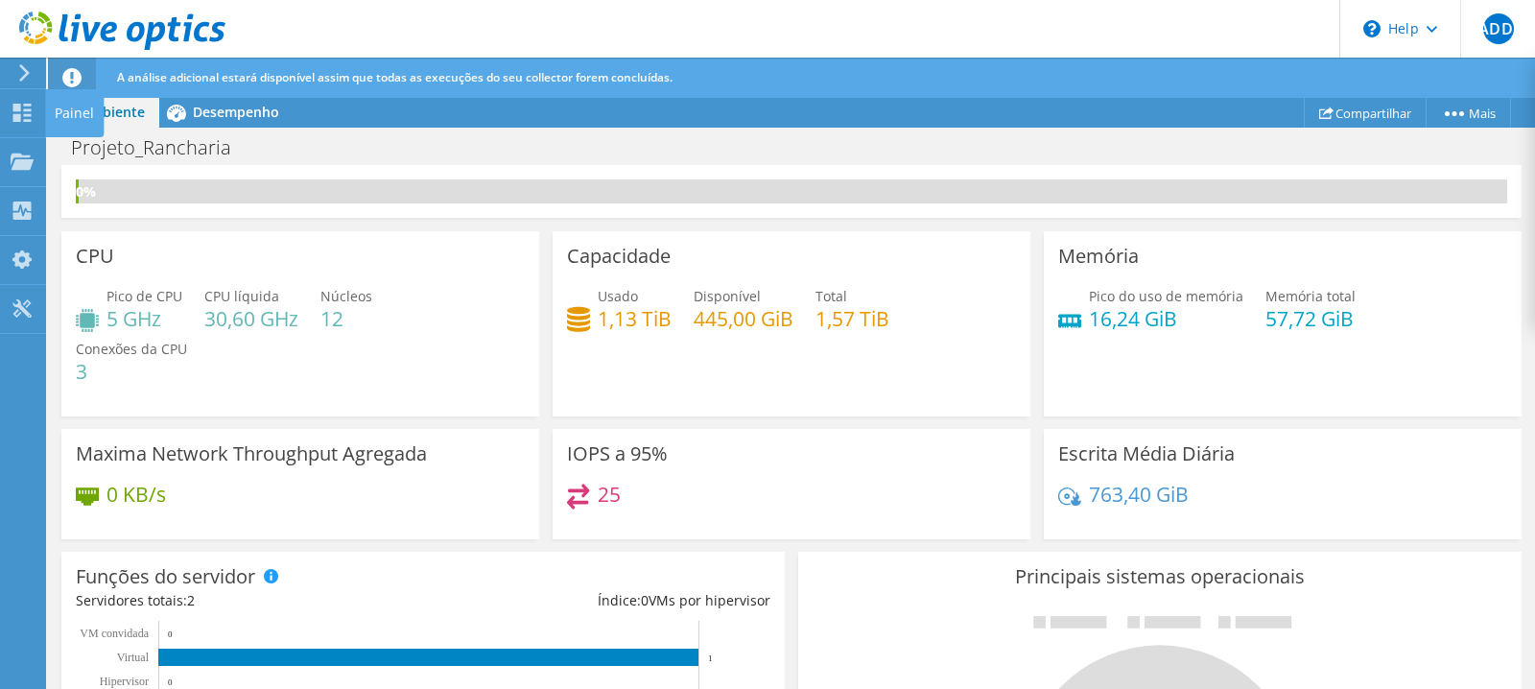
click at [69, 117] on div "Painel" at bounding box center [74, 113] width 59 height 48
